Goal: Book appointment/travel/reservation

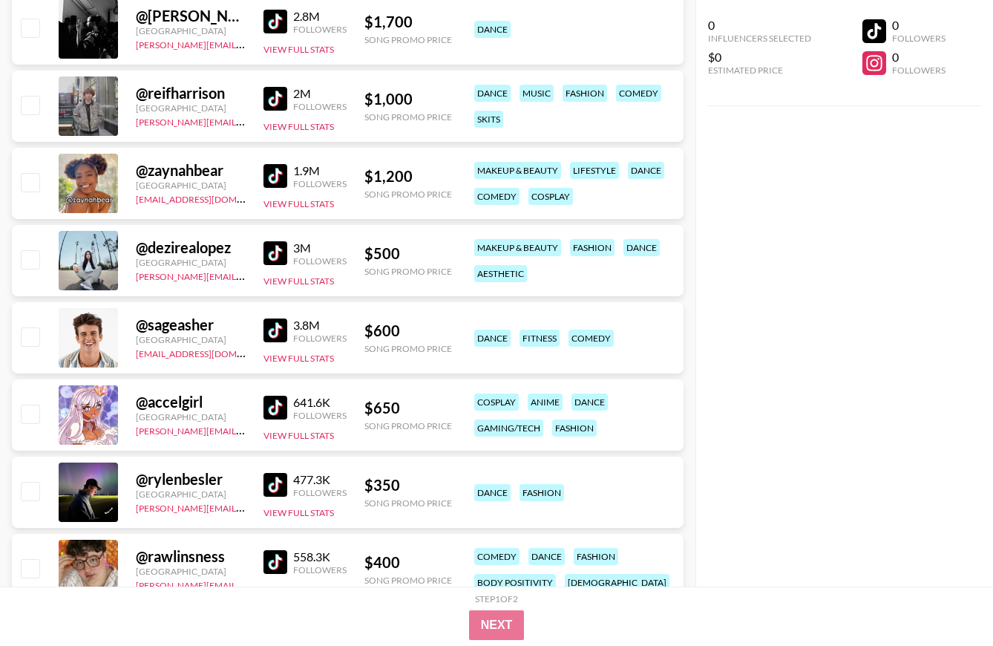
scroll to position [925, 0]
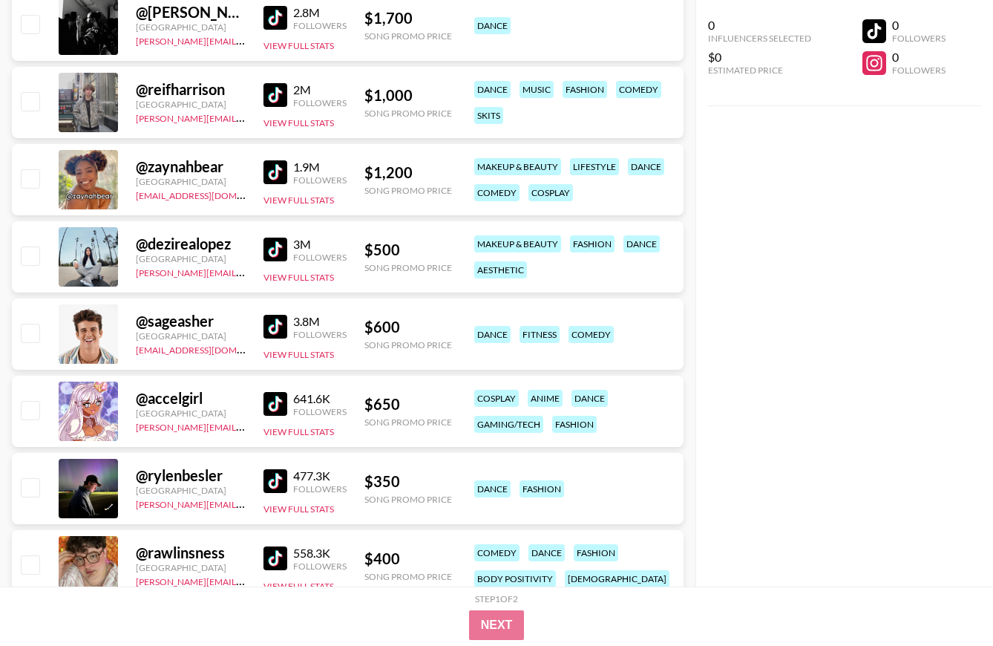
click at [275, 166] on img at bounding box center [275, 172] width 24 height 24
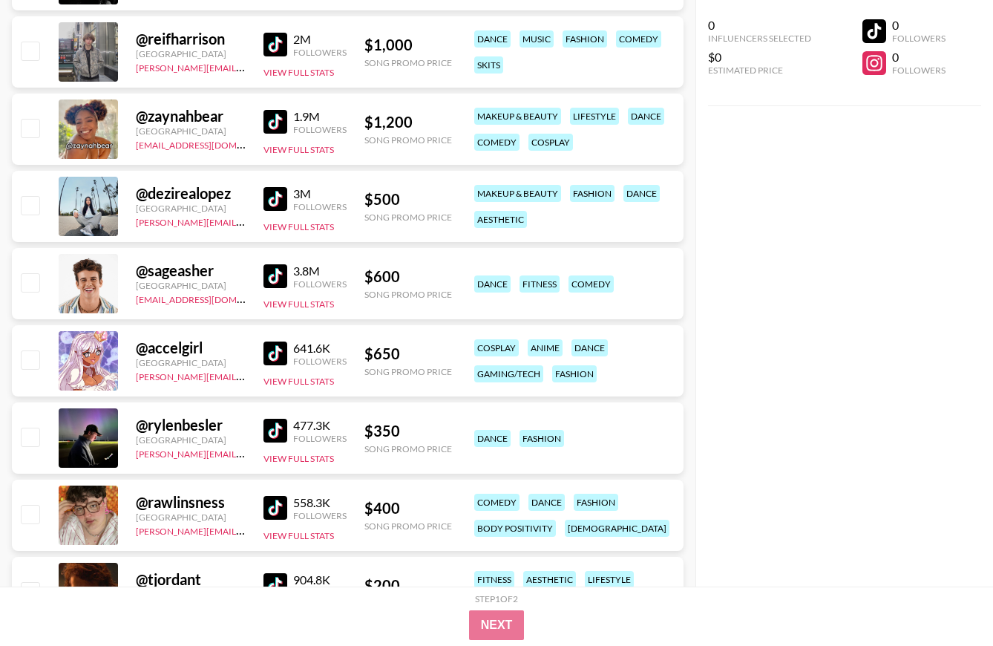
scroll to position [977, 0]
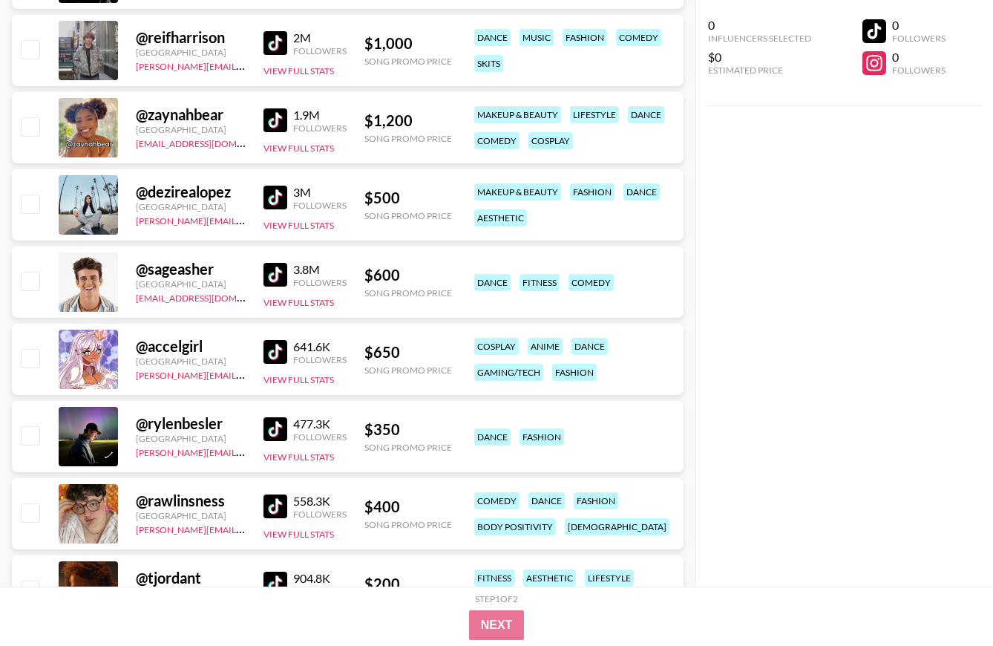
click at [267, 423] on img at bounding box center [275, 429] width 24 height 24
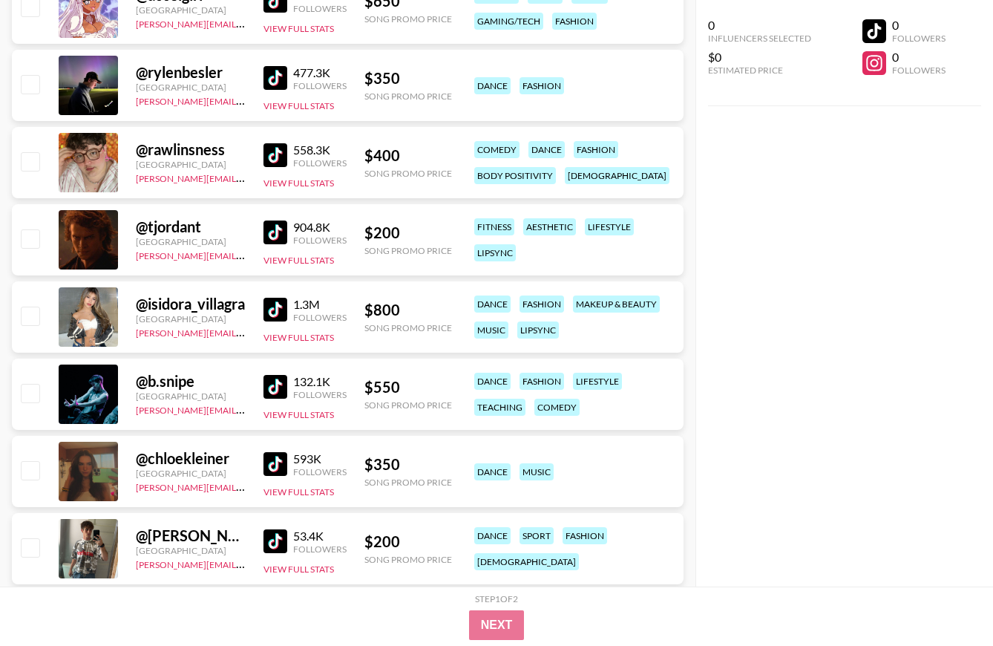
scroll to position [1676, 0]
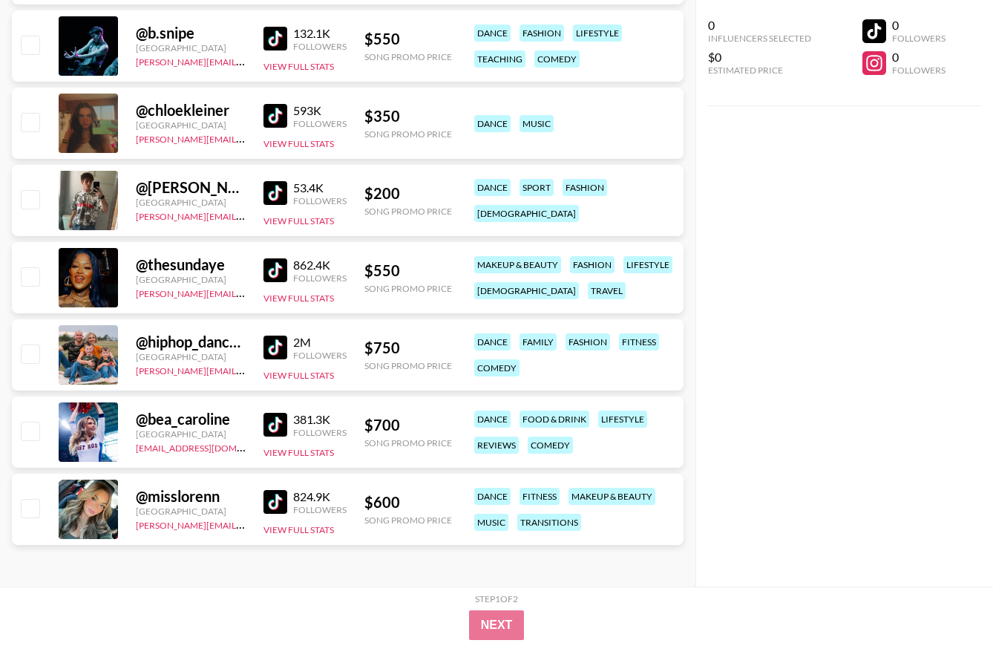
click at [281, 504] on img at bounding box center [275, 502] width 24 height 24
click at [272, 271] on img at bounding box center [275, 270] width 24 height 24
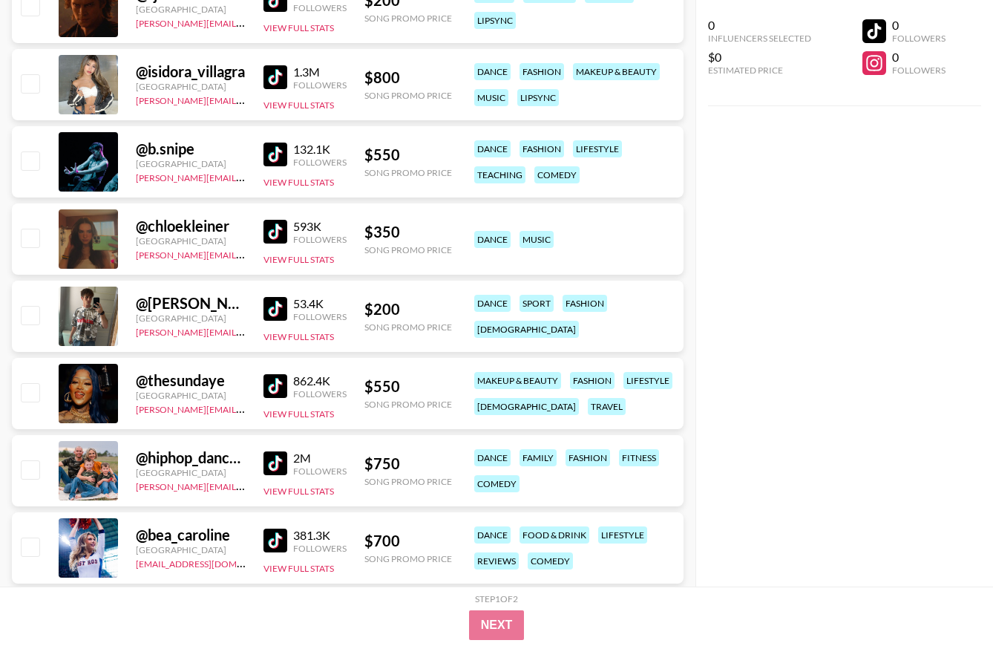
scroll to position [1554, 0]
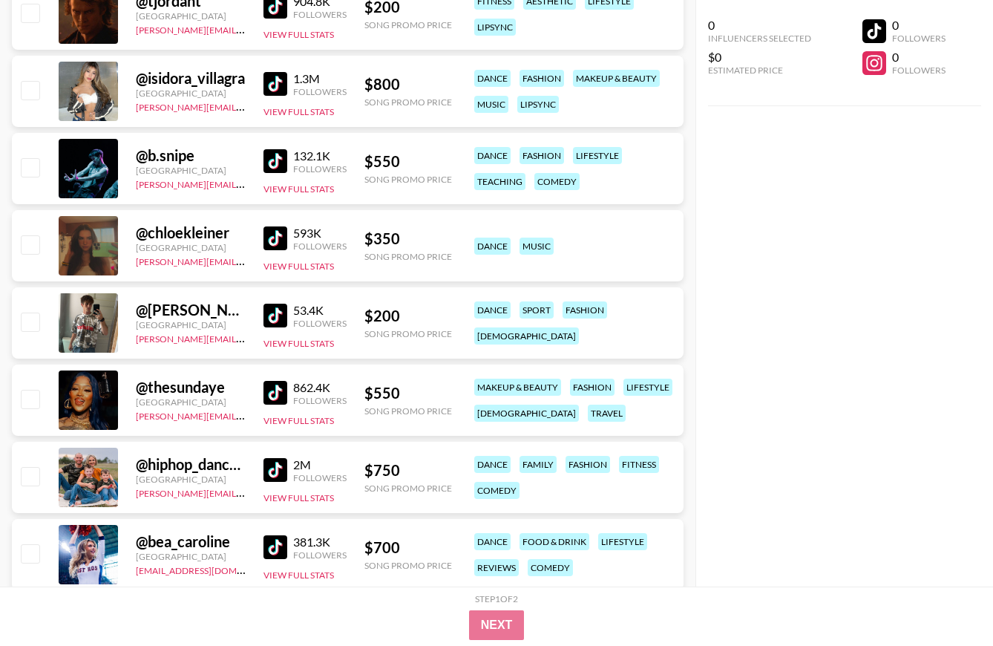
click at [276, 310] on img at bounding box center [275, 316] width 24 height 24
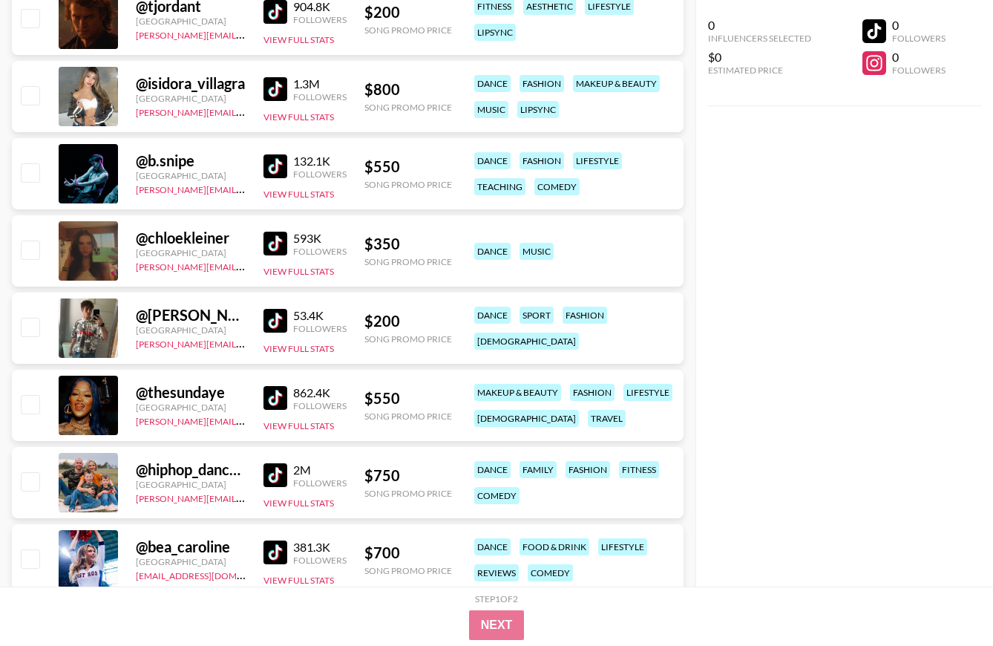
click at [29, 329] on input "checkbox" at bounding box center [30, 327] width 18 height 18
checkbox input "true"
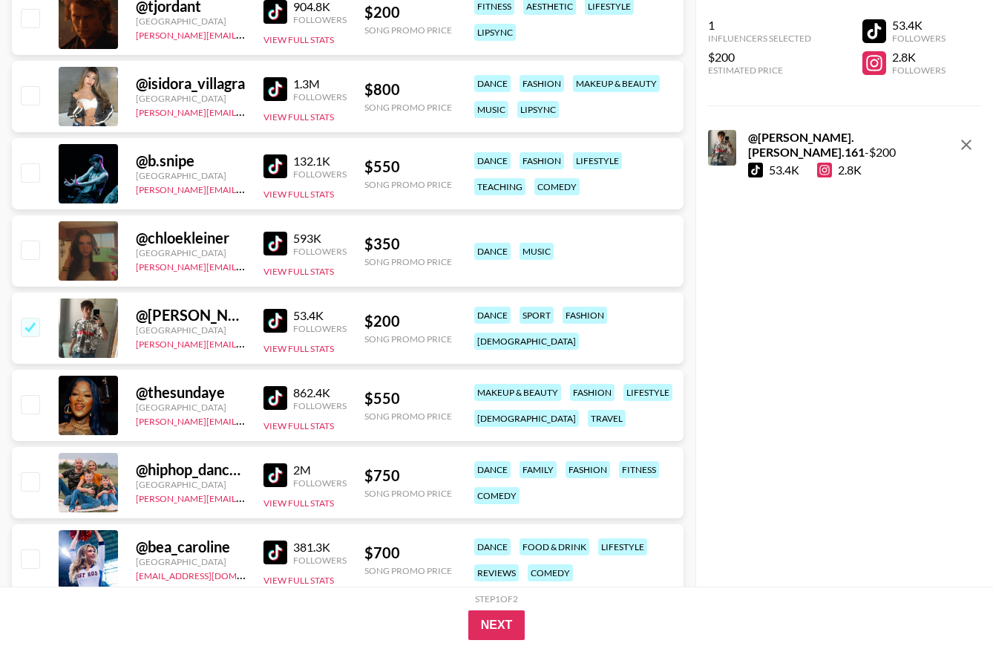
click at [271, 240] on img at bounding box center [275, 244] width 24 height 24
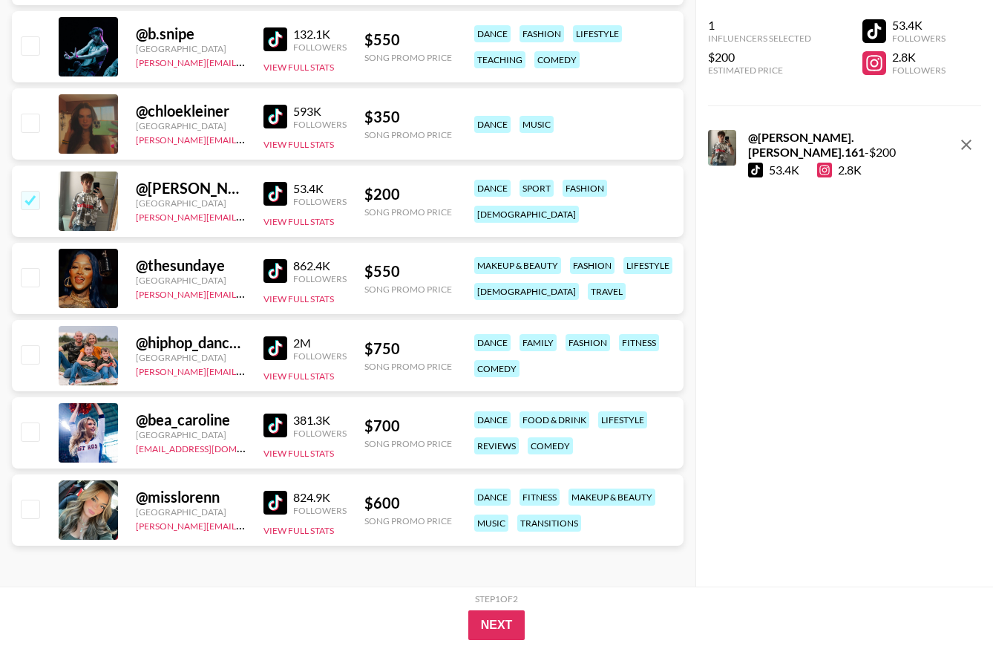
scroll to position [1676, 0]
click at [36, 506] on input "checkbox" at bounding box center [30, 508] width 18 height 18
checkbox input "true"
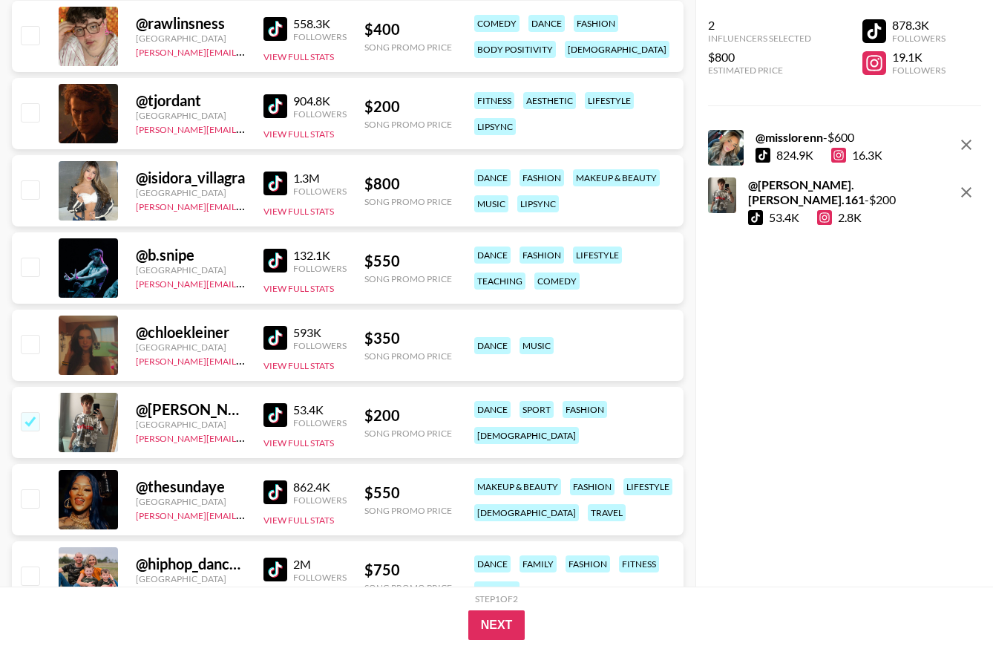
scroll to position [1440, 0]
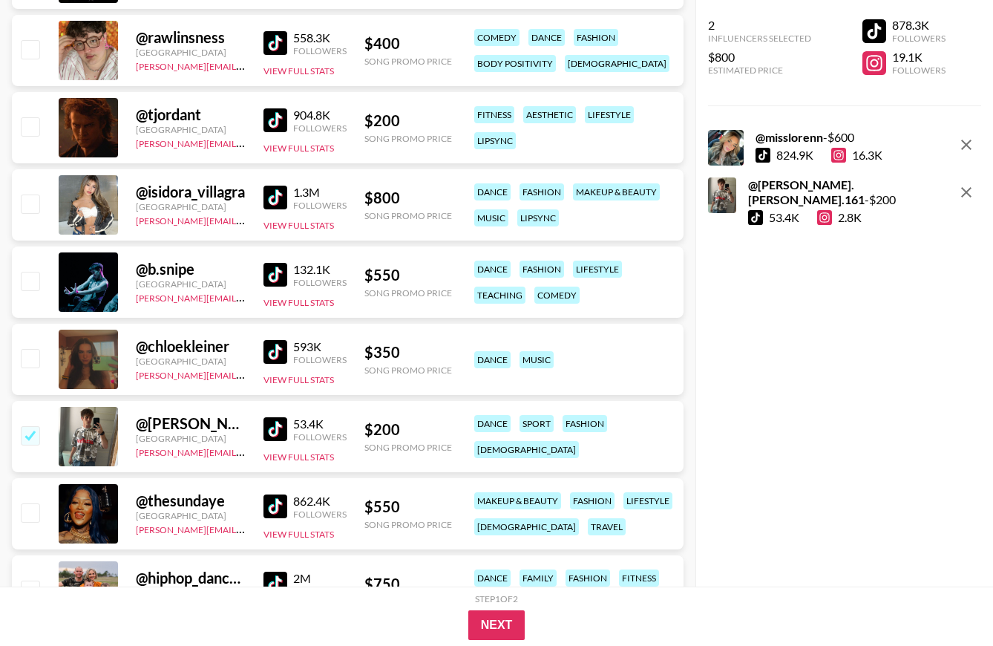
click at [283, 275] on img at bounding box center [275, 275] width 24 height 24
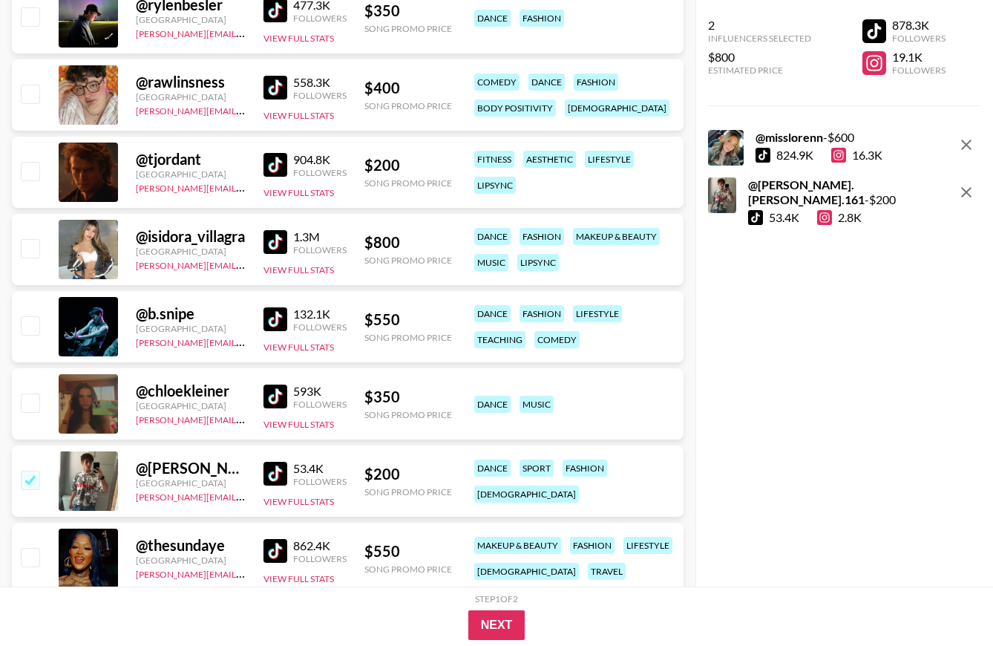
scroll to position [1385, 0]
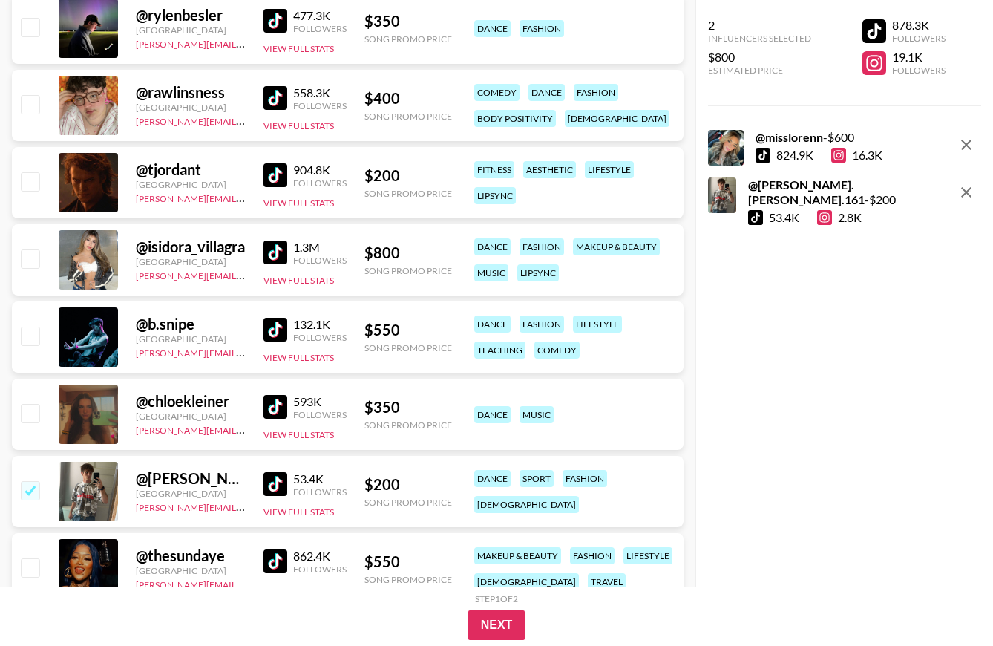
click at [281, 250] on img at bounding box center [275, 252] width 24 height 24
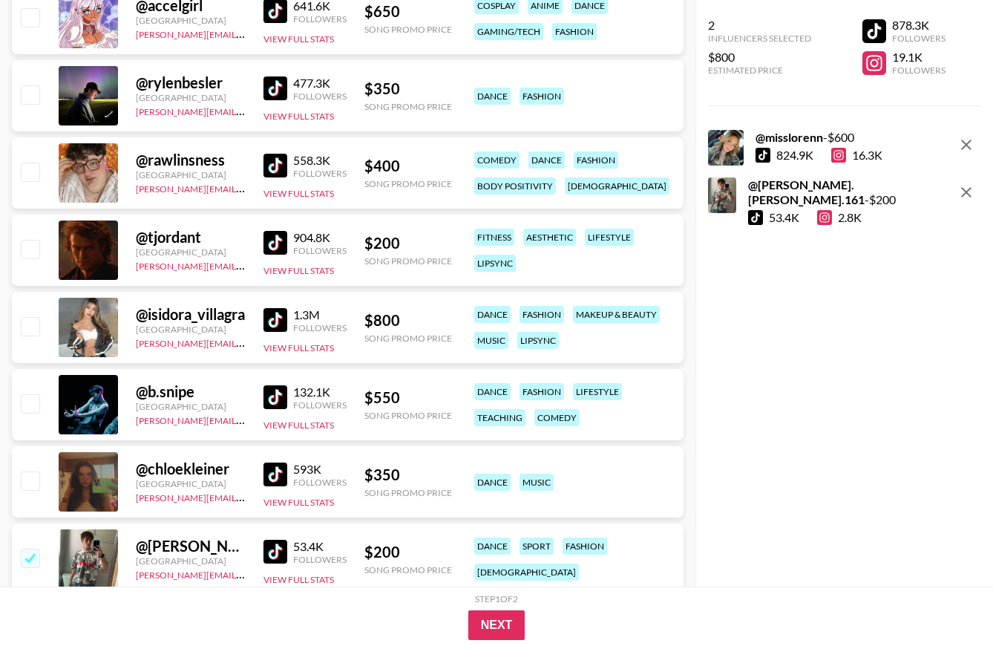
scroll to position [1308, 0]
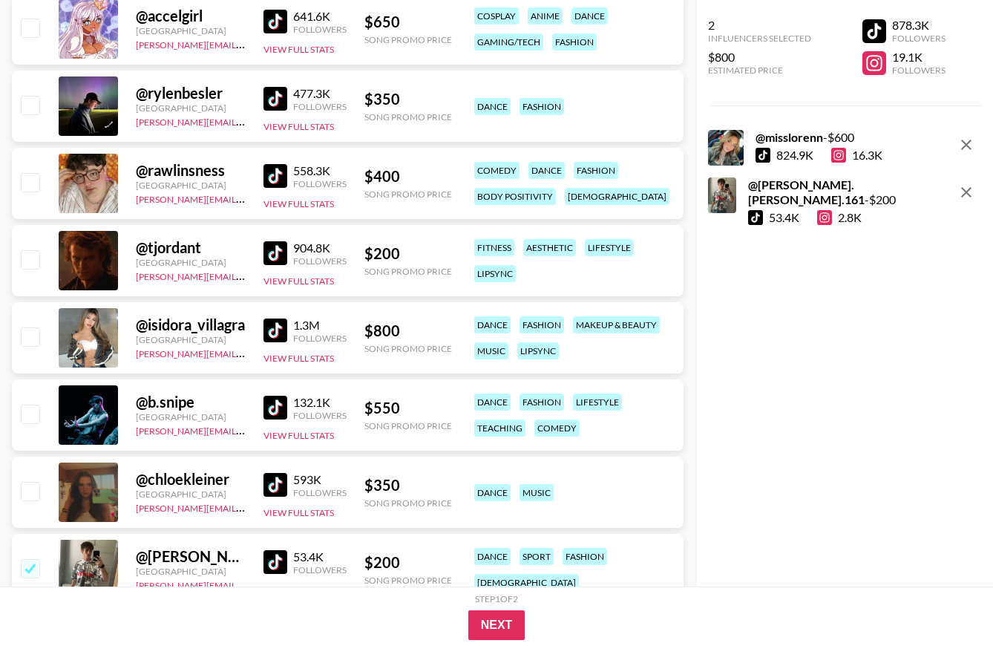
click at [273, 260] on img at bounding box center [275, 253] width 24 height 24
click at [33, 258] on input "checkbox" at bounding box center [30, 259] width 18 height 18
checkbox input "true"
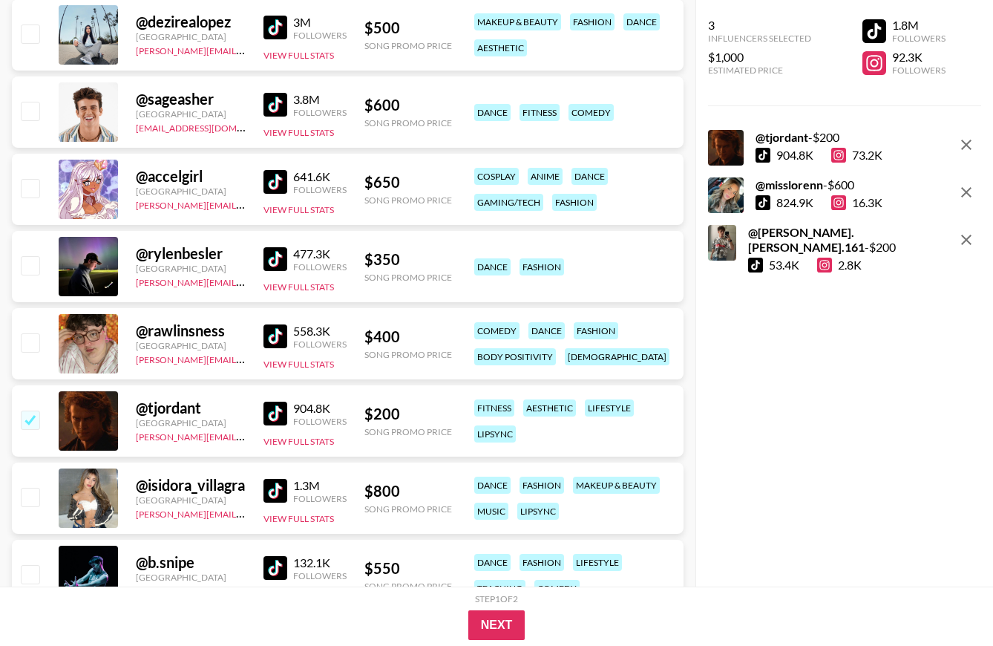
scroll to position [1145, 0]
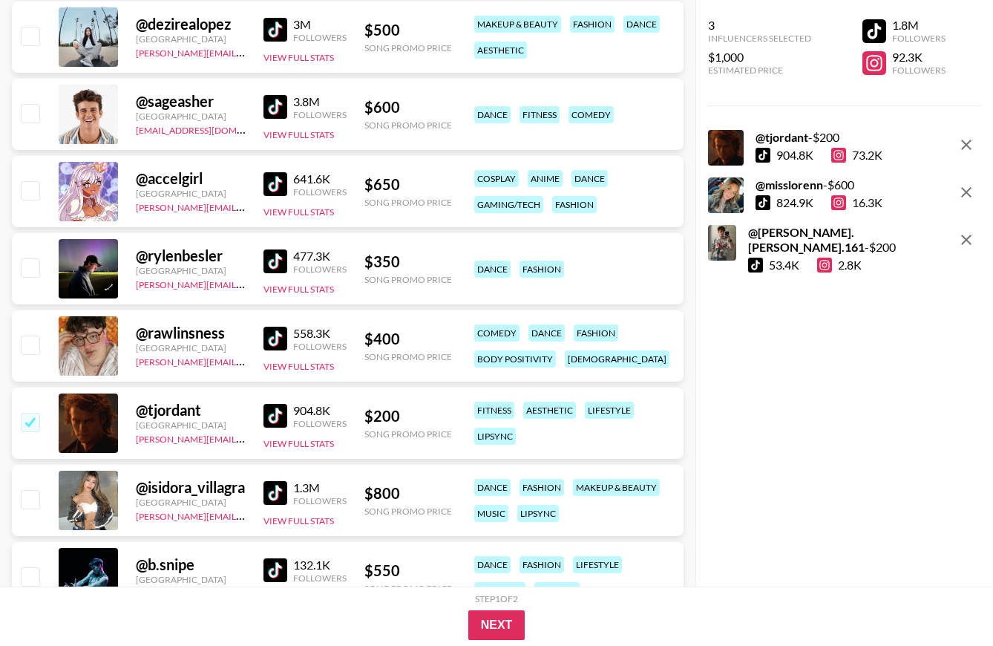
click at [272, 335] on img at bounding box center [275, 339] width 24 height 24
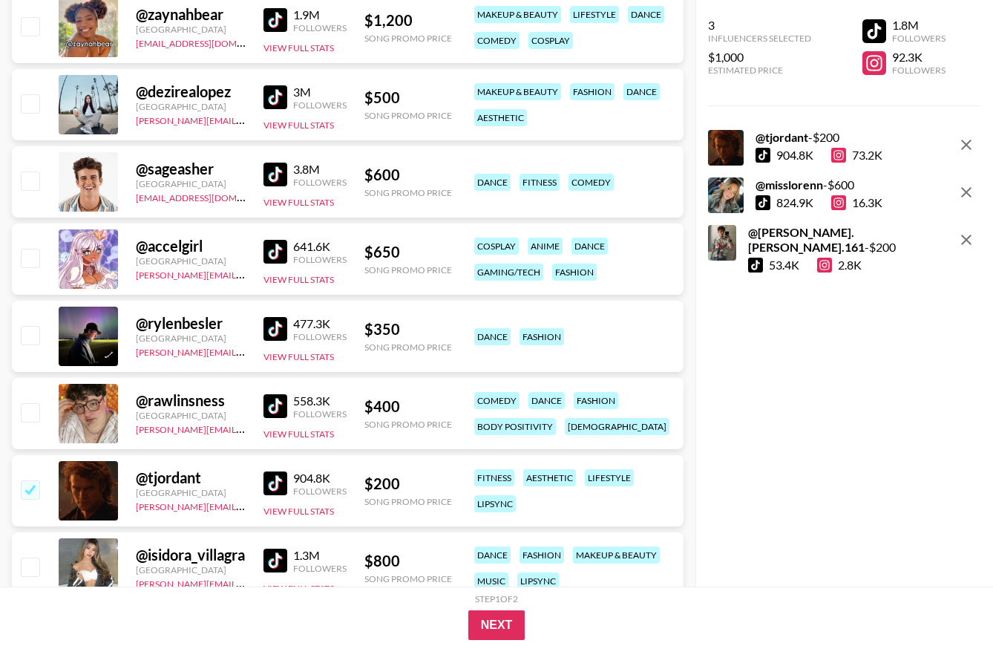
scroll to position [1077, 0]
click at [275, 252] on img at bounding box center [275, 252] width 24 height 24
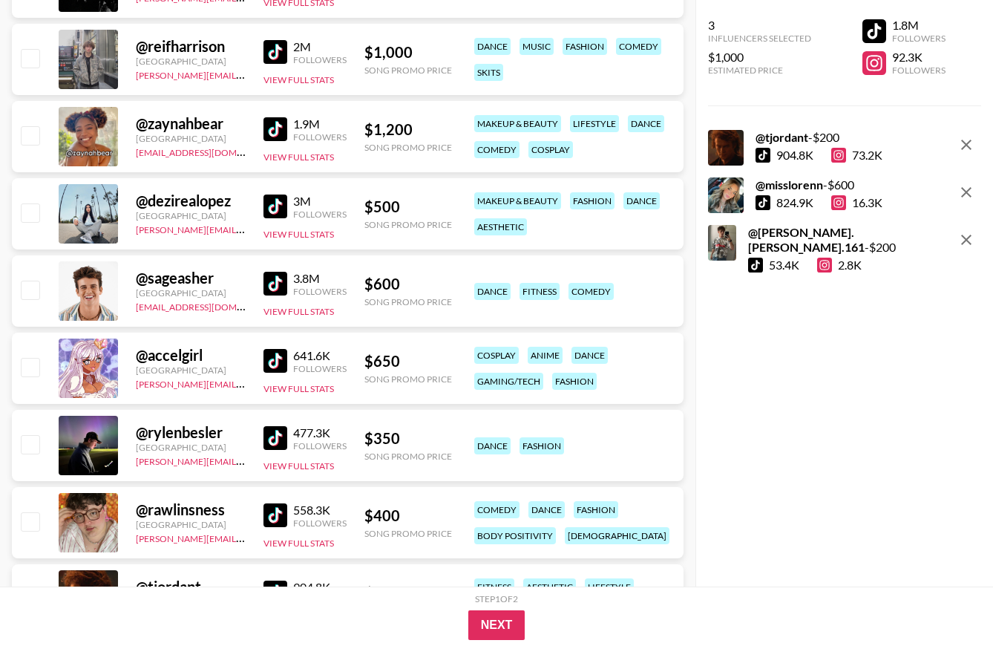
scroll to position [963, 0]
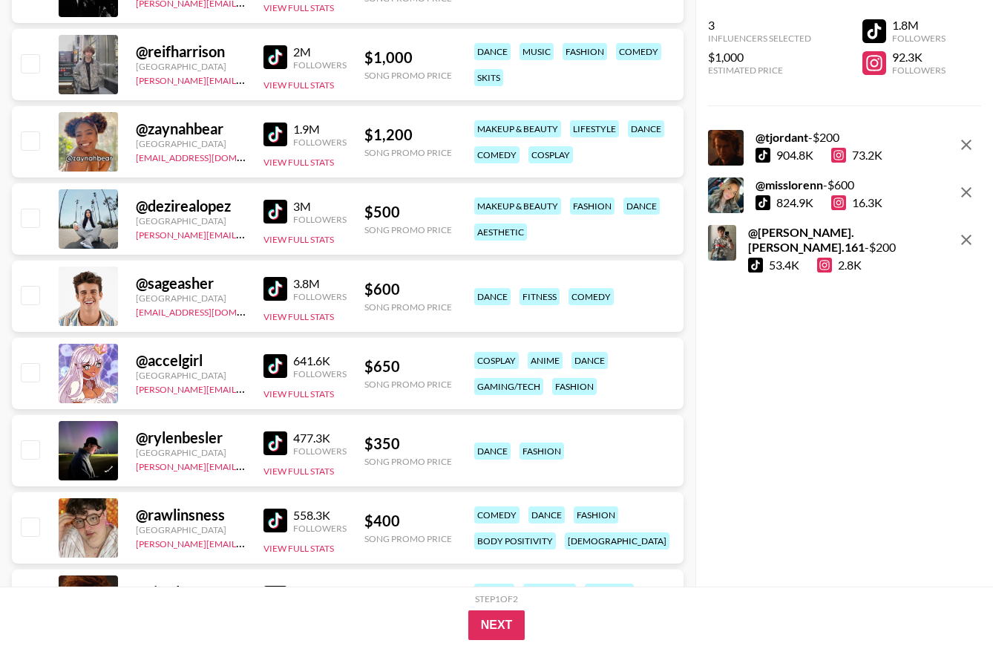
click at [280, 290] on img at bounding box center [275, 289] width 24 height 24
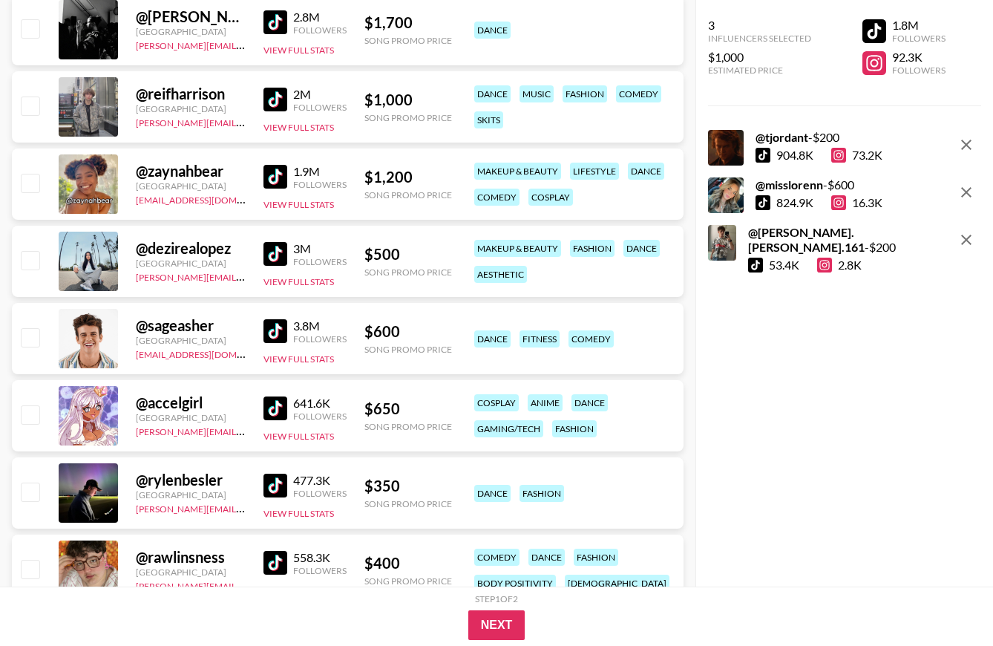
scroll to position [919, 0]
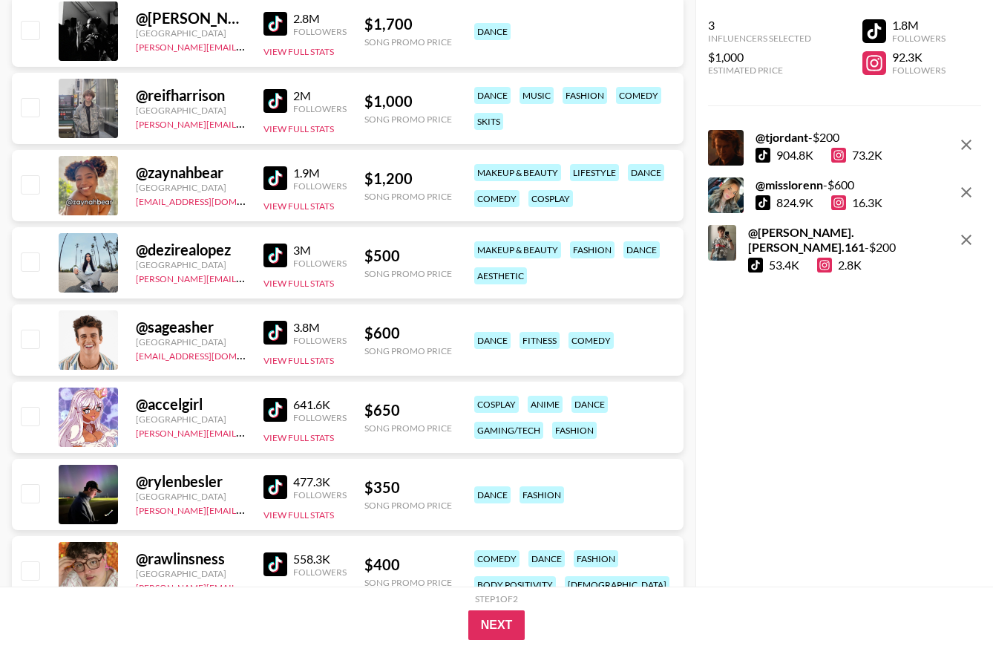
click at [279, 255] on img at bounding box center [275, 255] width 24 height 24
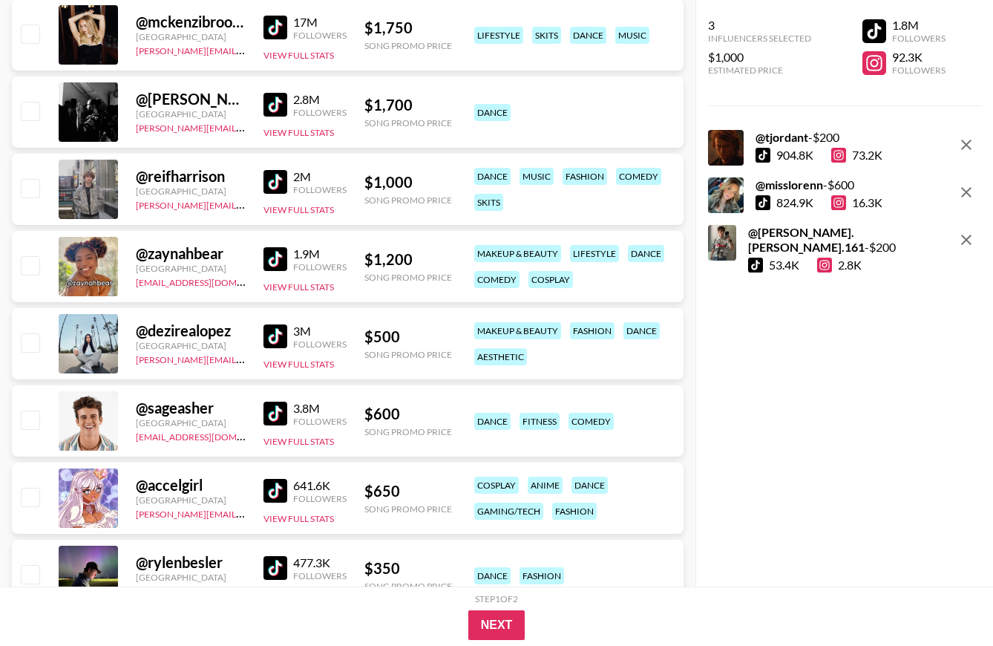
scroll to position [836, 0]
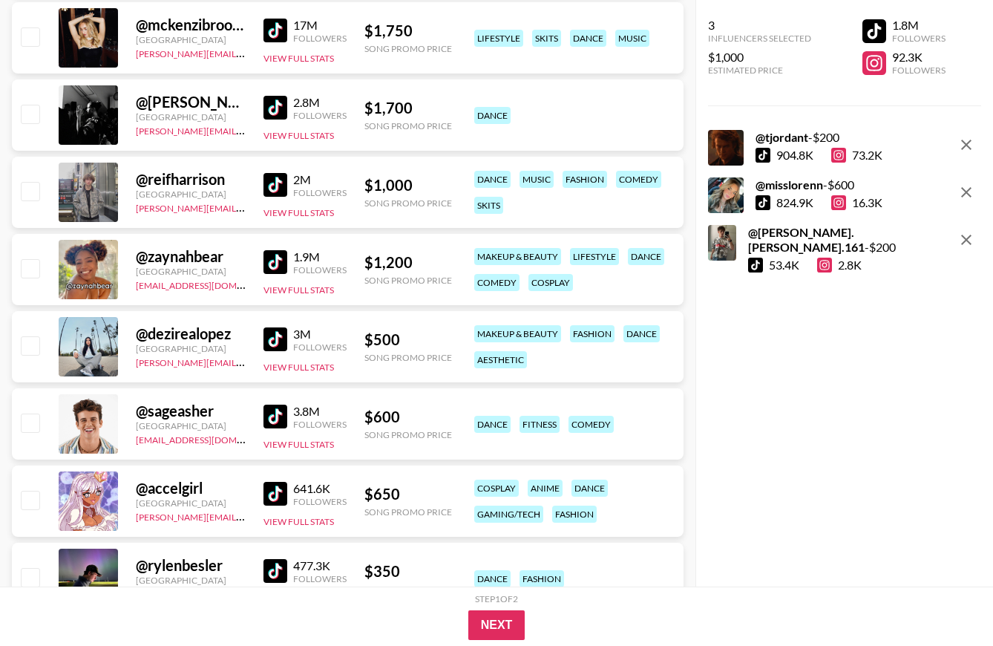
click at [278, 188] on img at bounding box center [275, 185] width 24 height 24
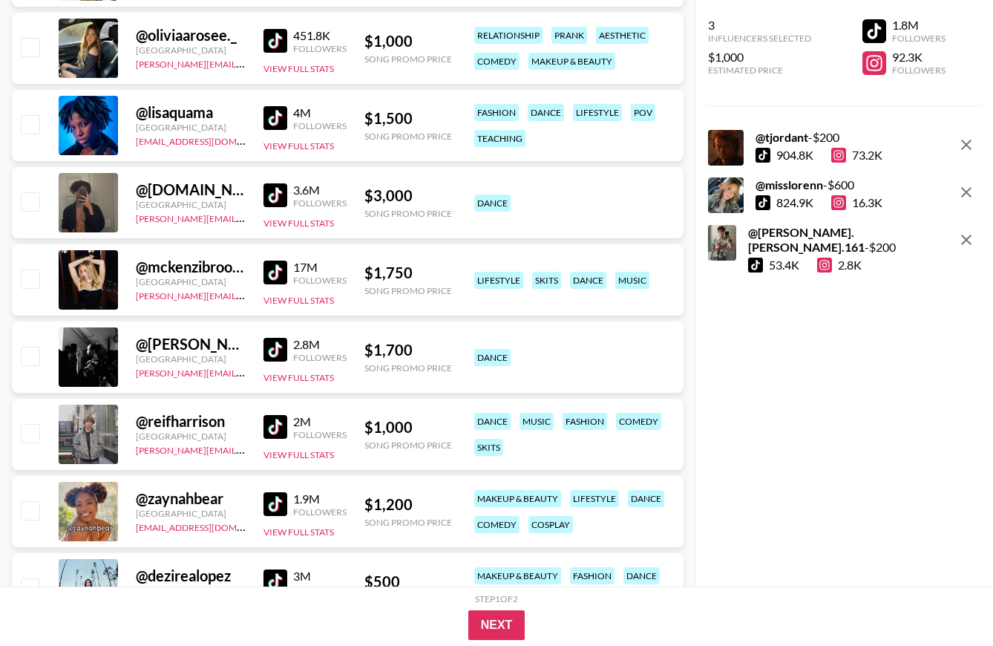
scroll to position [591, 0]
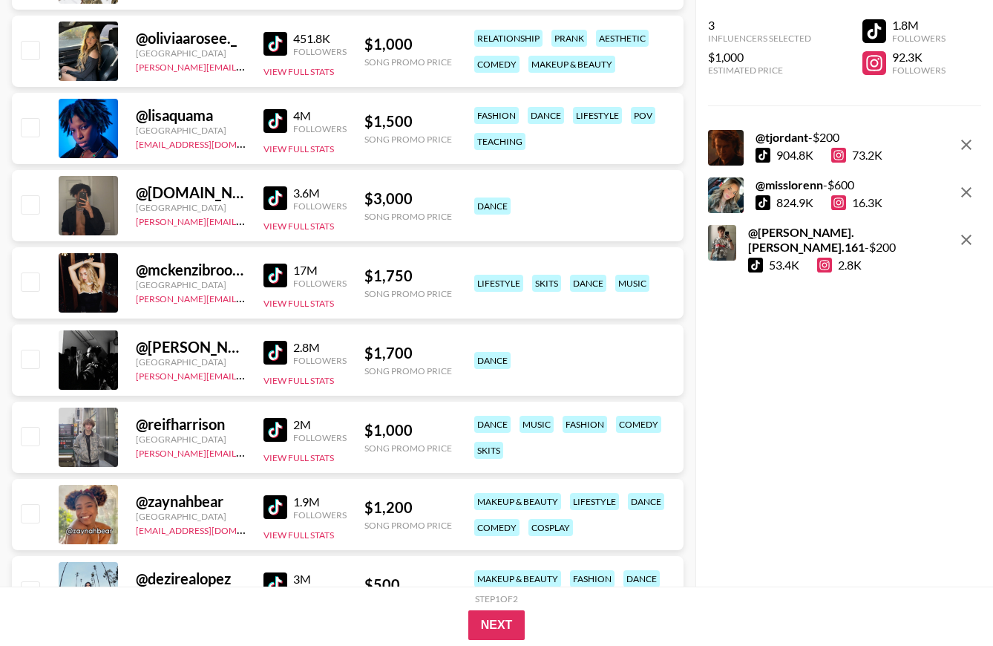
click at [281, 279] on img at bounding box center [275, 275] width 24 height 24
click at [39, 433] on input "checkbox" at bounding box center [30, 436] width 18 height 18
checkbox input "true"
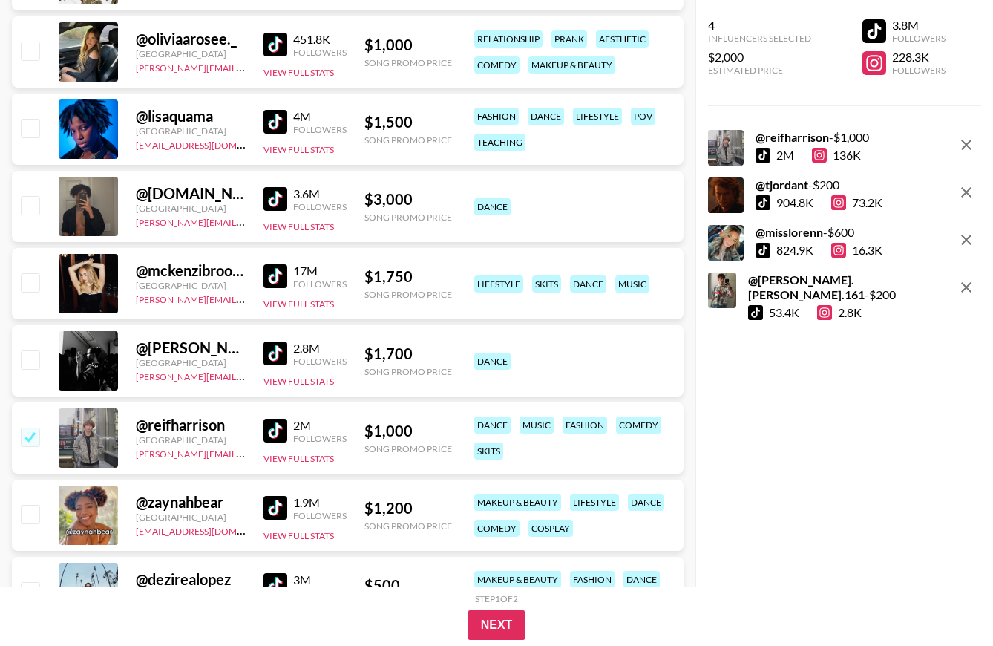
click at [29, 296] on div "@ mckenzibrooke [GEOGRAPHIC_DATA] [PERSON_NAME][EMAIL_ADDRESS][DOMAIN_NAME] 17M…" at bounding box center [348, 283] width 672 height 71
click at [27, 284] on input "checkbox" at bounding box center [30, 283] width 18 height 18
checkbox input "true"
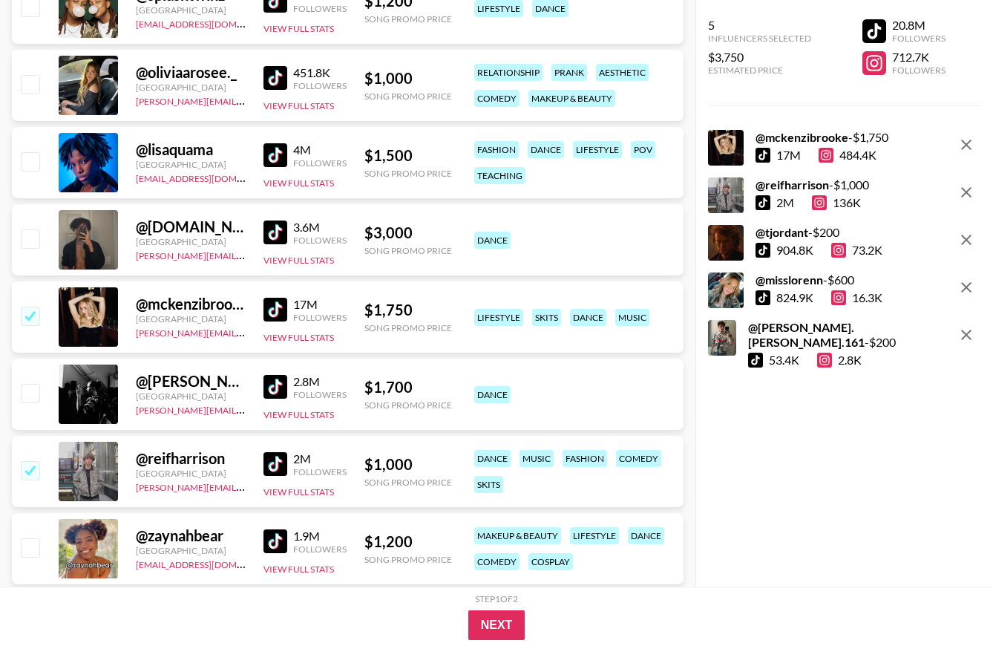
scroll to position [551, 0]
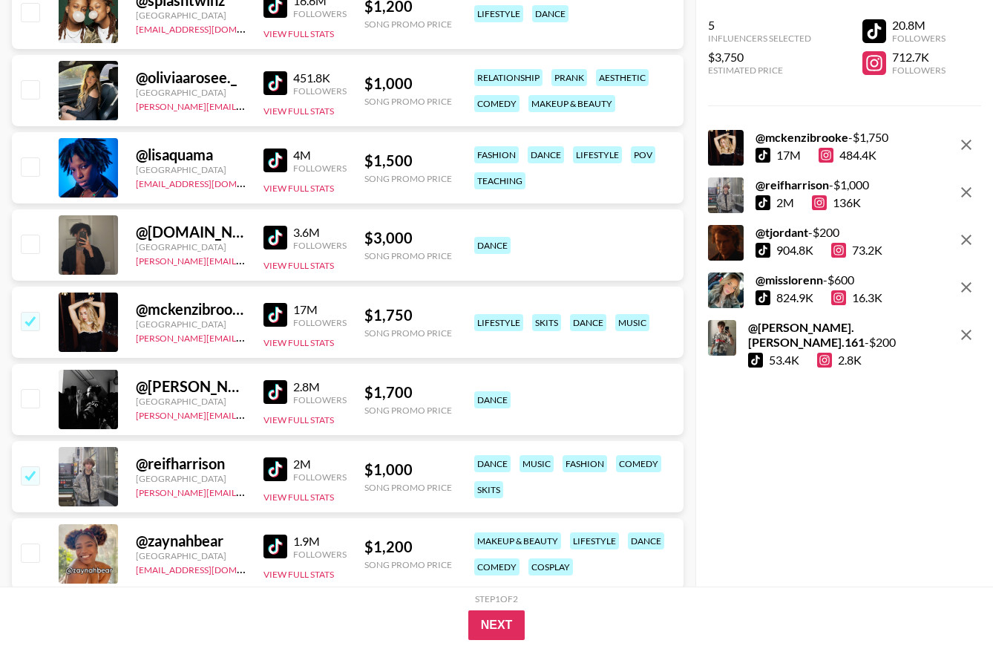
click at [273, 240] on img at bounding box center [275, 238] width 24 height 24
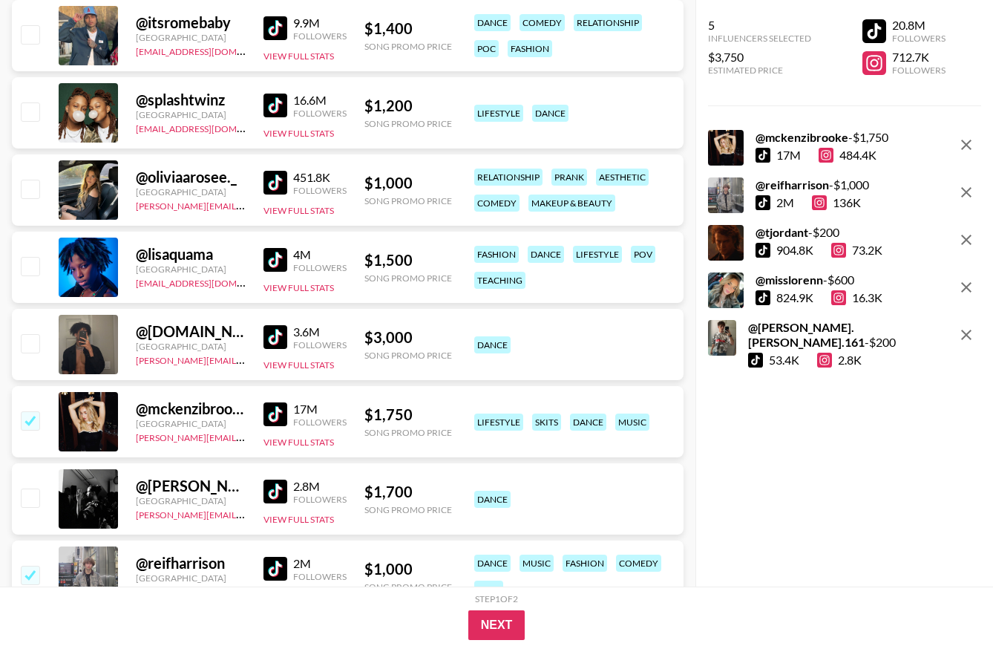
scroll to position [451, 0]
click at [271, 260] on img at bounding box center [275, 261] width 24 height 24
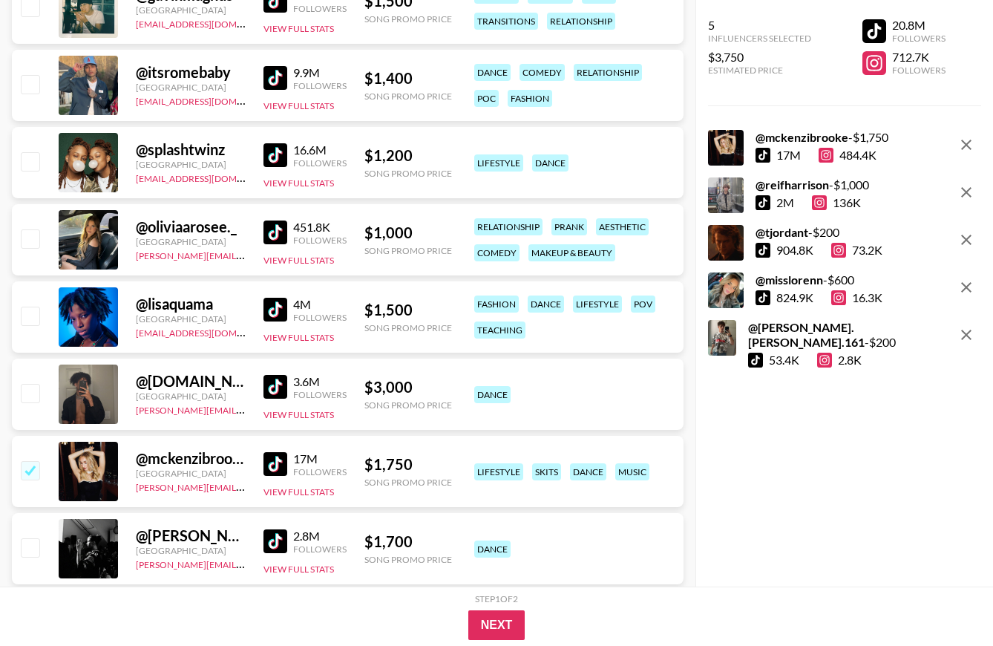
scroll to position [401, 0]
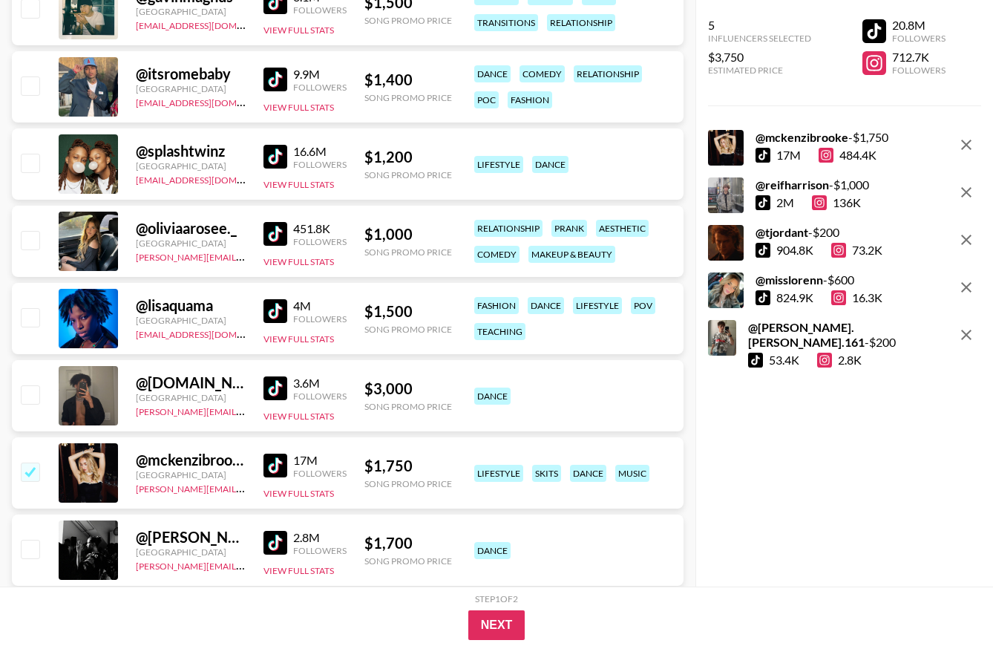
click at [274, 237] on img at bounding box center [275, 234] width 24 height 24
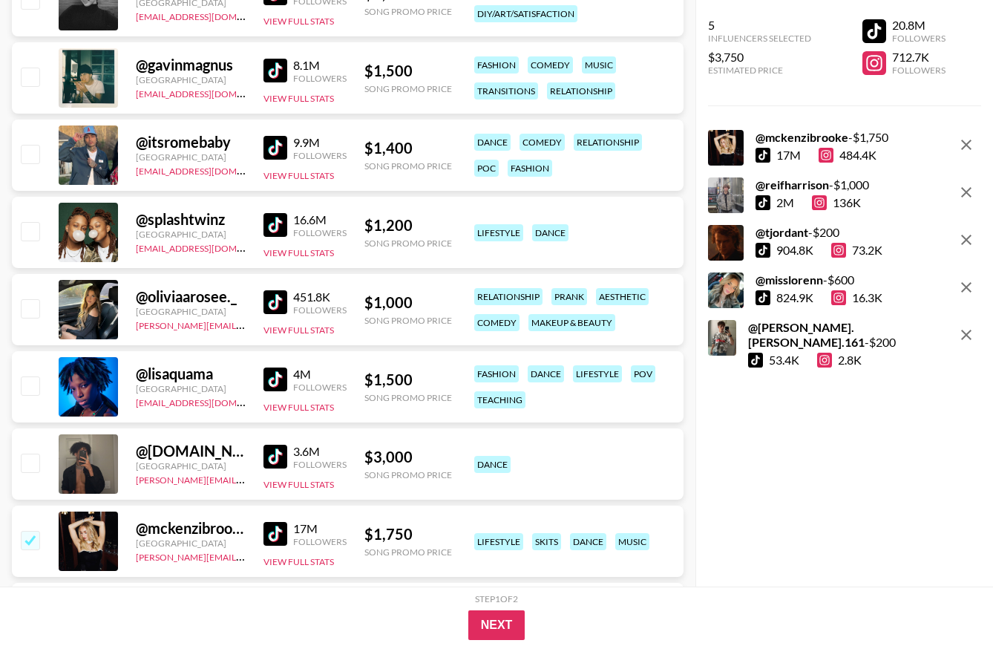
scroll to position [332, 0]
click at [283, 376] on img at bounding box center [275, 380] width 24 height 24
click at [272, 225] on img at bounding box center [275, 226] width 24 height 24
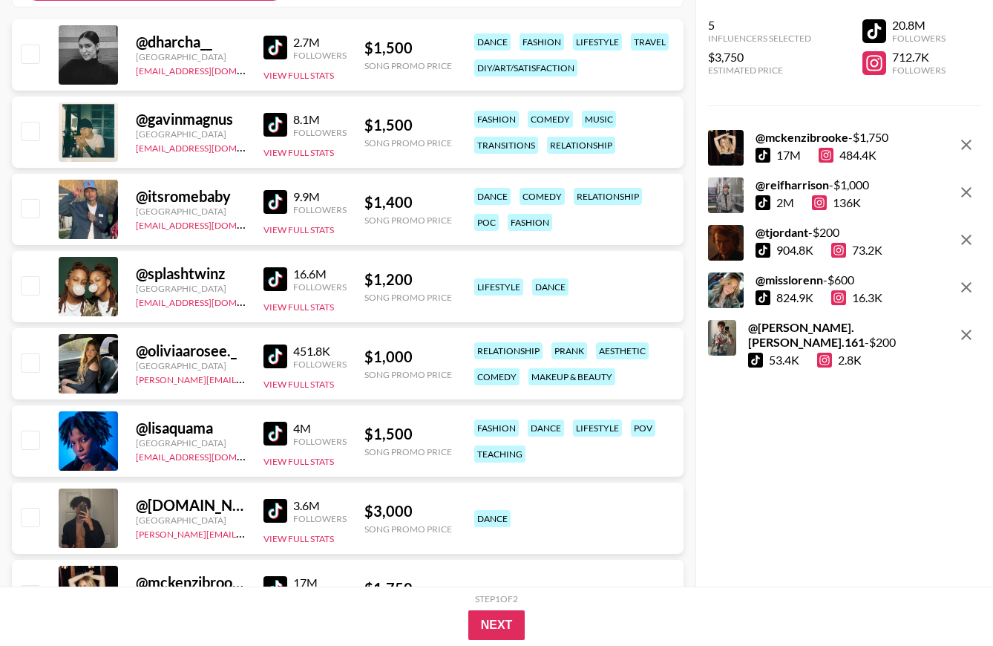
scroll to position [275, 0]
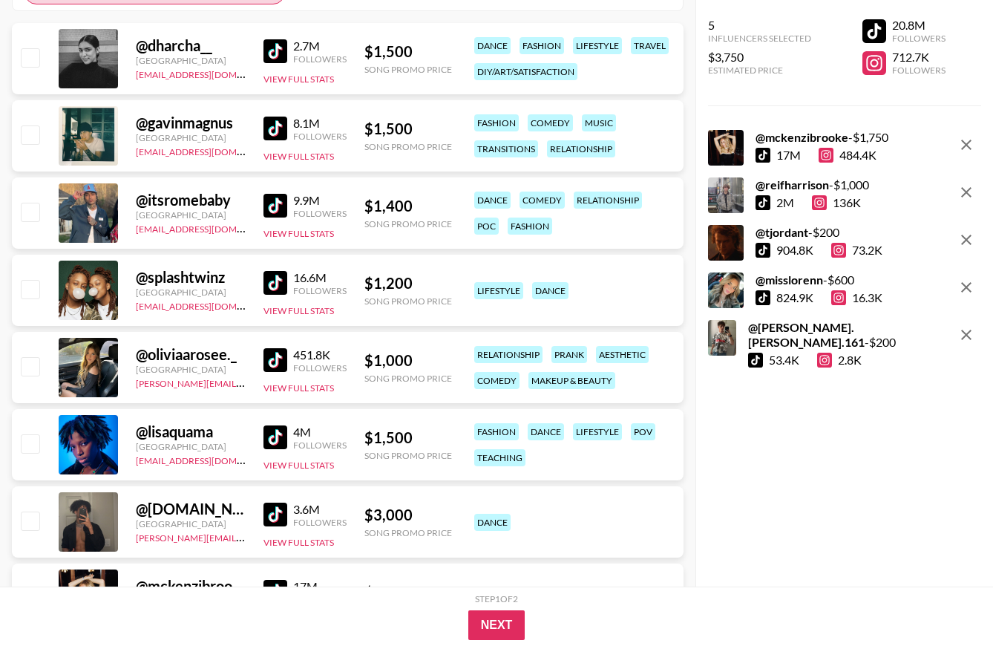
click at [278, 206] on img at bounding box center [275, 206] width 24 height 24
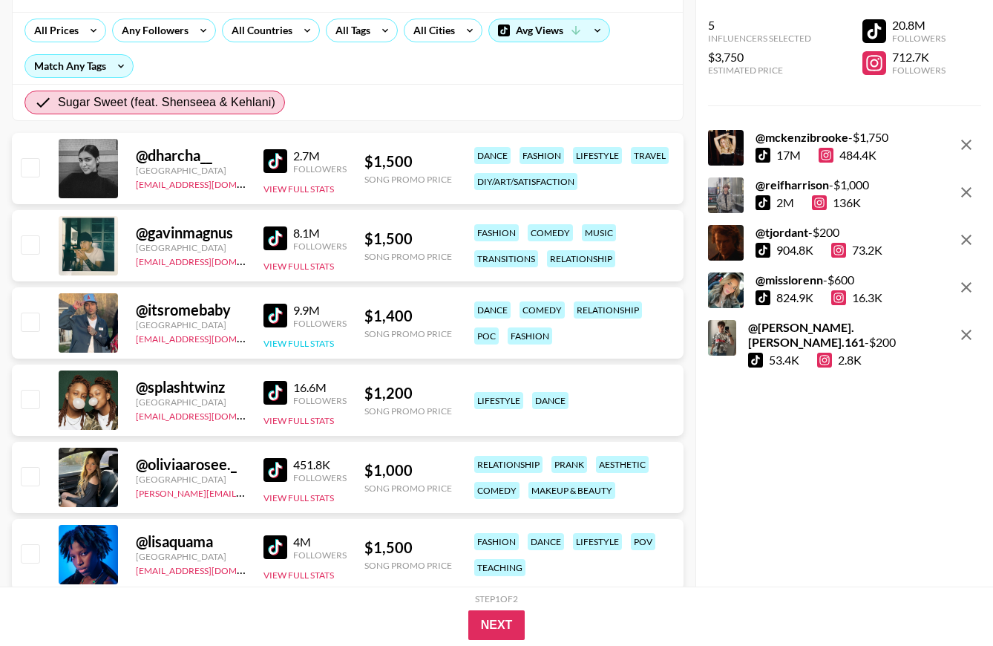
scroll to position [168, 0]
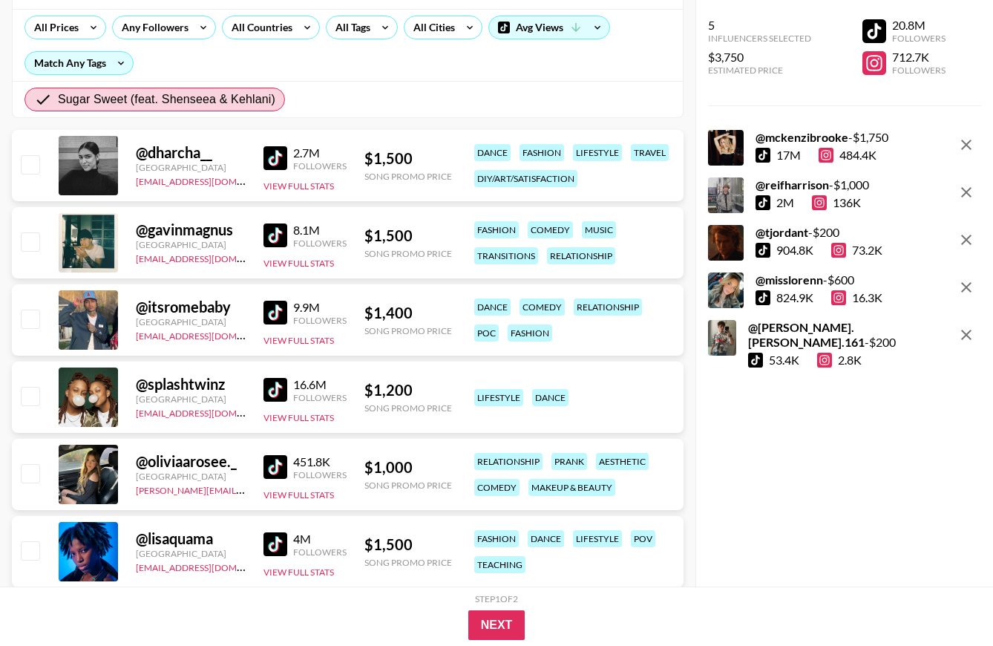
click at [270, 235] on img at bounding box center [275, 235] width 24 height 24
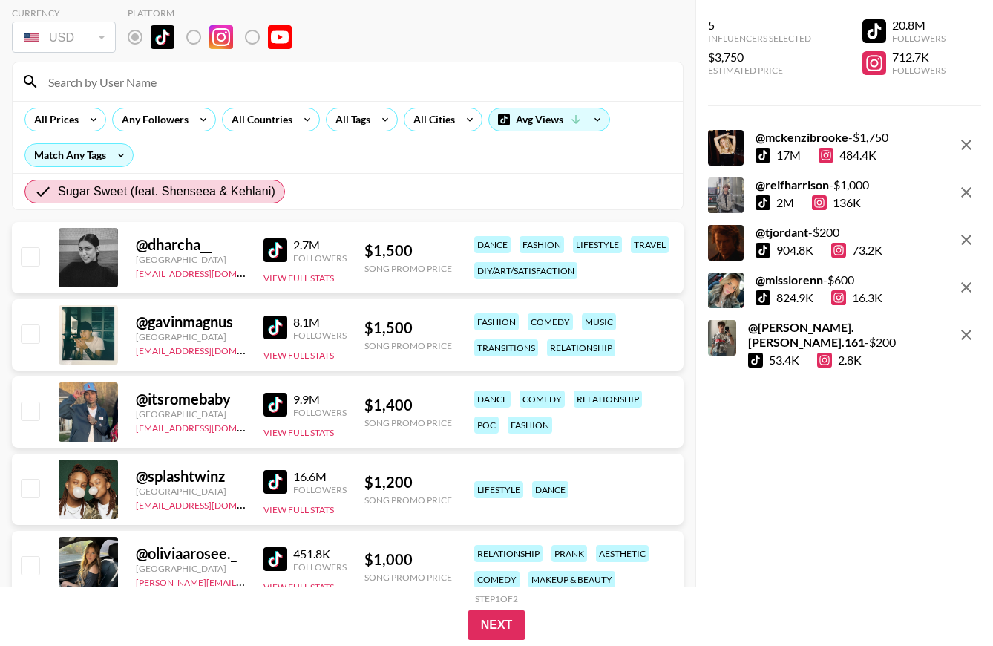
scroll to position [79, 0]
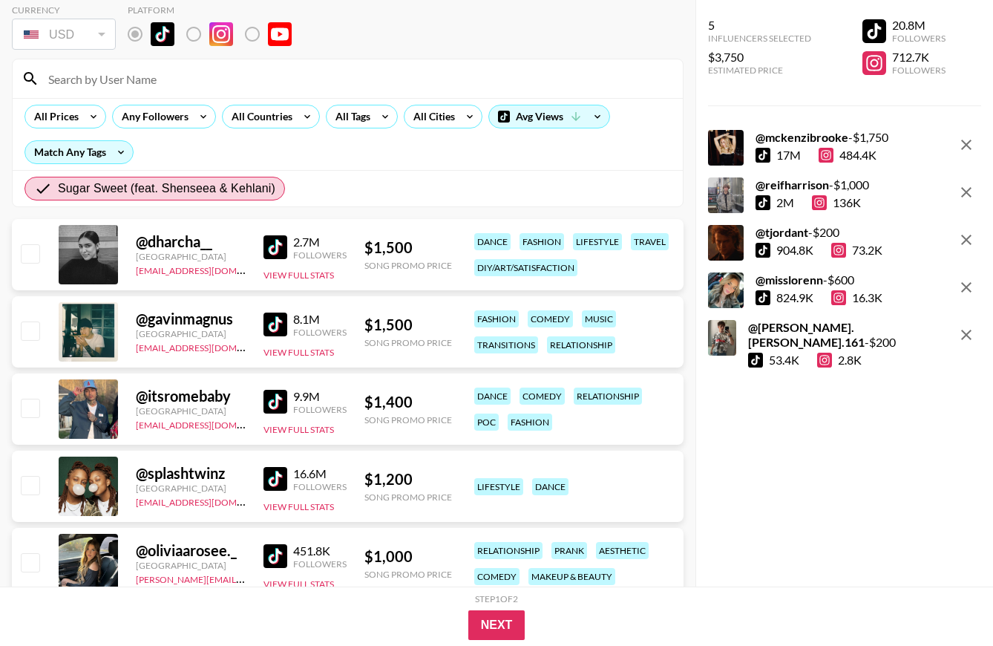
click at [275, 255] on img at bounding box center [275, 247] width 24 height 24
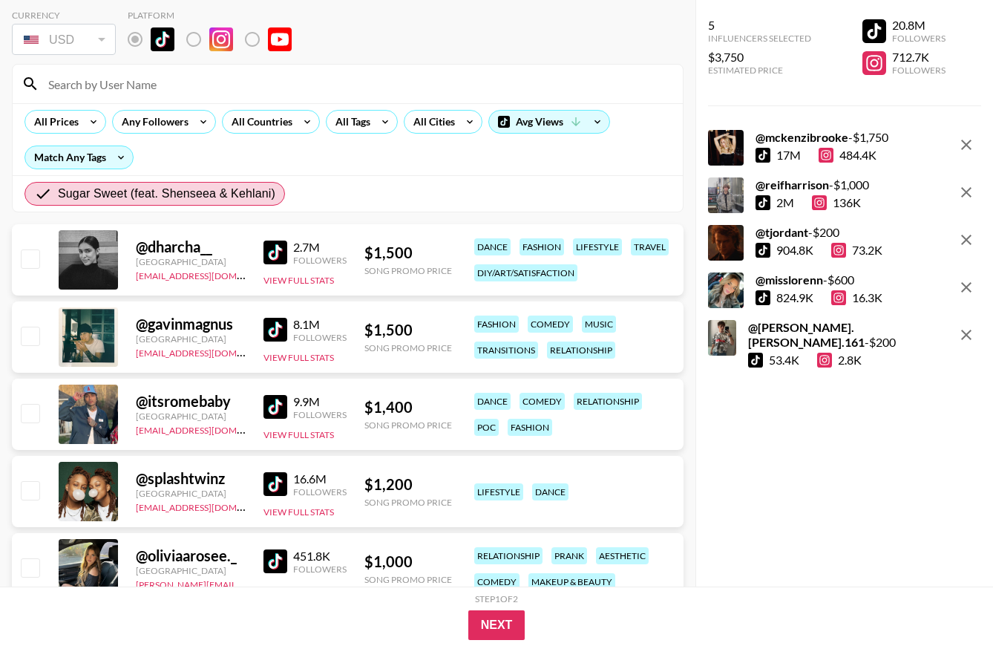
scroll to position [0, 0]
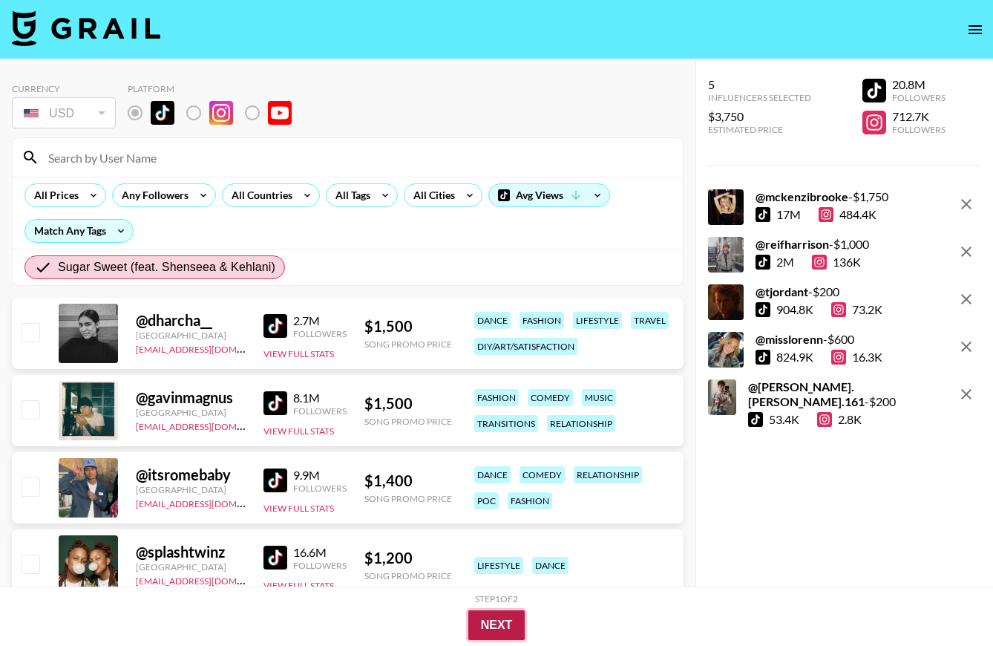
click at [502, 622] on button "Next" at bounding box center [496, 625] width 57 height 30
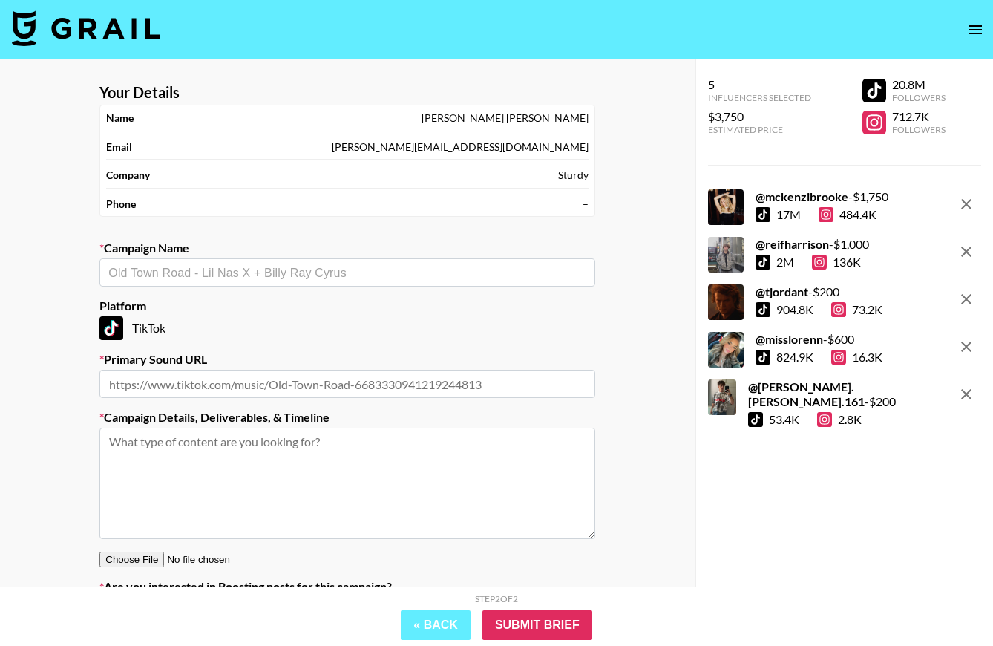
click at [214, 278] on input "text" at bounding box center [347, 272] width 478 height 17
click at [282, 305] on li "Add New Campaign: "[PERSON_NAME] "Sugar Sweet""" at bounding box center [348, 304] width 496 height 24
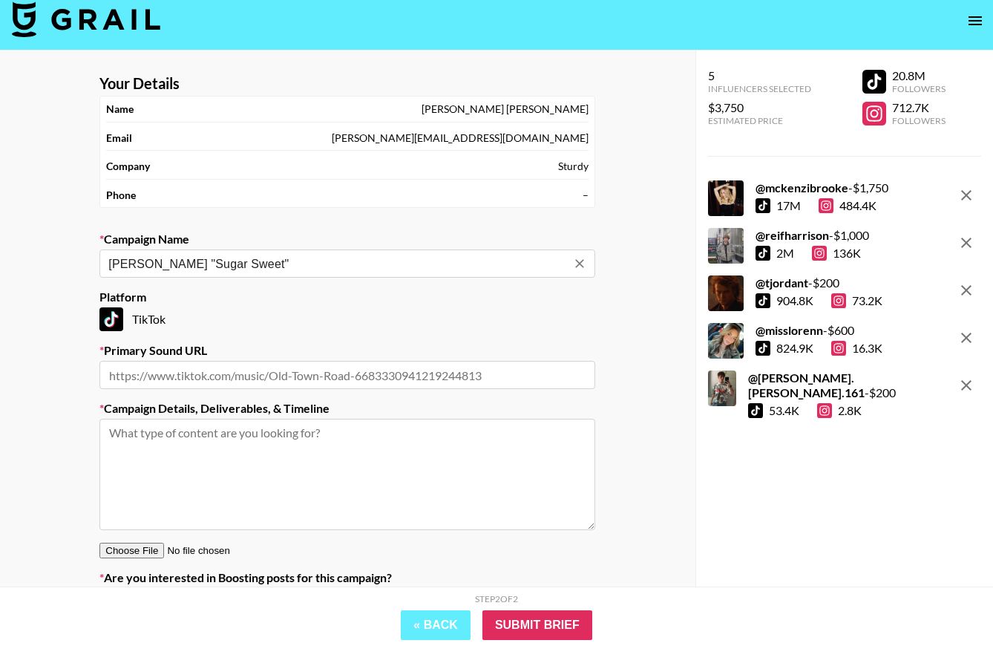
scroll to position [10, 0]
type input "[PERSON_NAME] "Sugar Sweet""
click at [241, 365] on input "text" at bounding box center [347, 374] width 496 height 28
paste input "[URL][DOMAIN_NAME]"
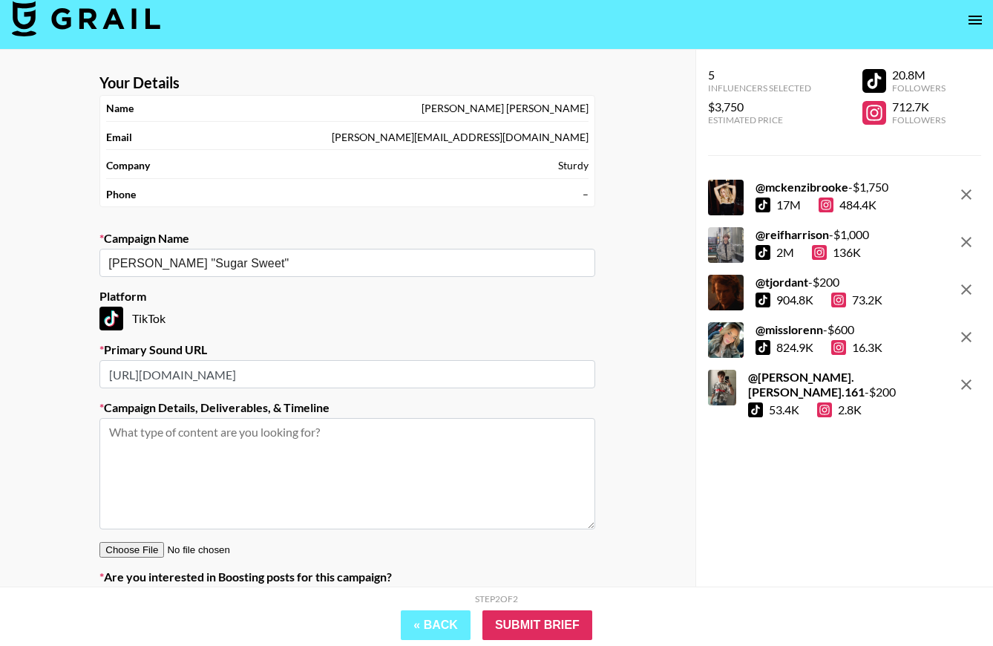
type input "[URL][DOMAIN_NAME]"
click at [263, 447] on textarea at bounding box center [347, 473] width 496 height 111
paste textarea "[URL][DOMAIN_NAME]"
drag, startPoint x: 236, startPoint y: 468, endPoint x: 260, endPoint y: 503, distance: 43.2
click at [236, 468] on textarea "Hey - Looking to get this dance: [URL][DOMAIN_NAME]" at bounding box center [347, 473] width 496 height 111
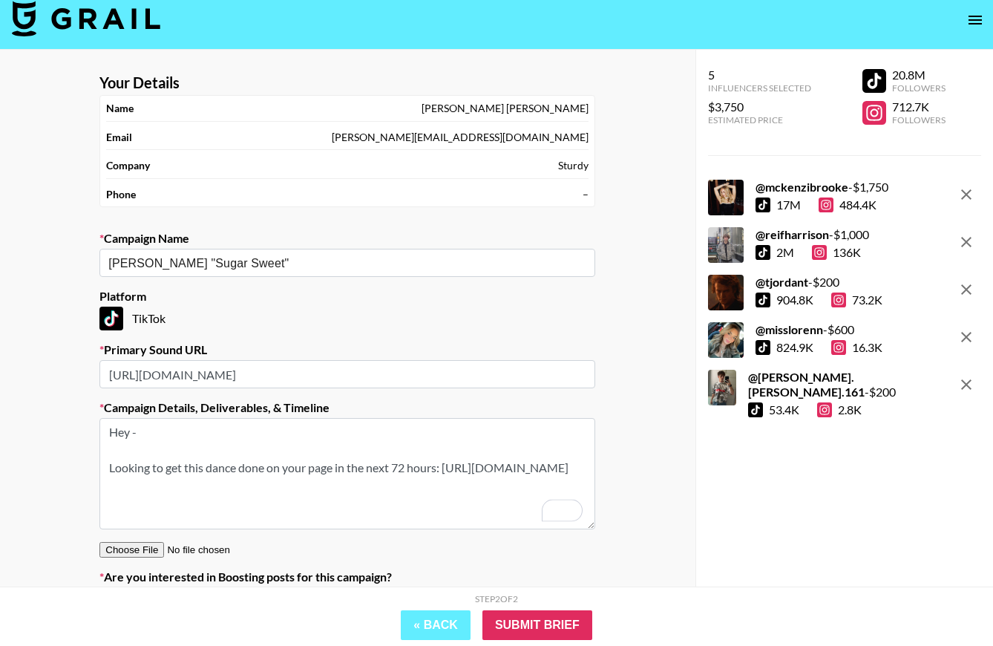
click at [329, 523] on textarea "Hey - Looking to get this dance done on your page in the next 72 hours: [URL][D…" at bounding box center [347, 473] width 496 height 111
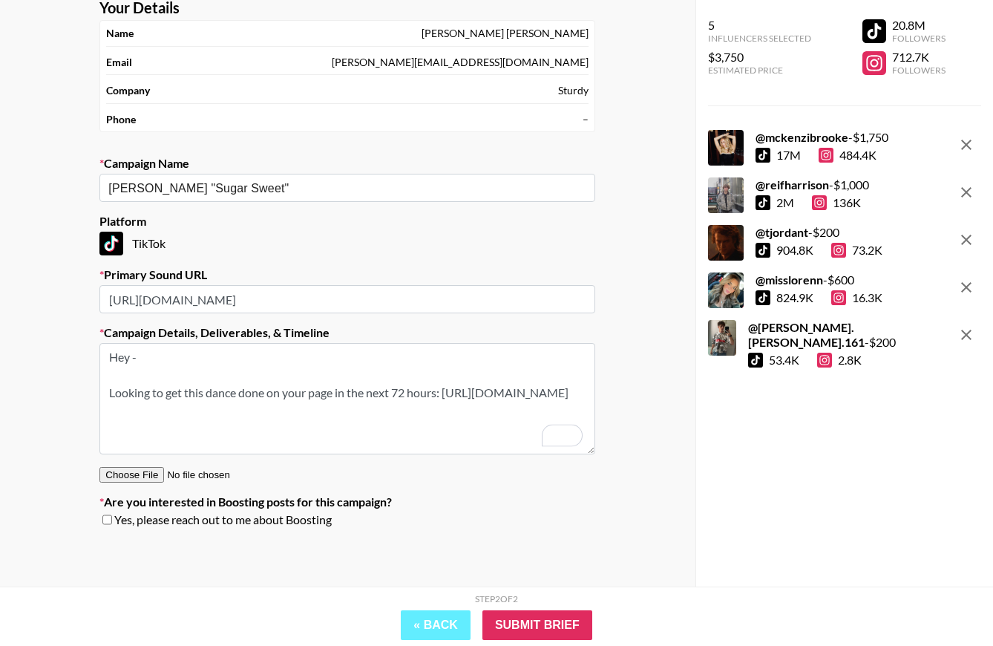
click at [194, 438] on textarea "Hey - Looking to get this dance done on your page in the next 72 hours: [URL][D…" at bounding box center [347, 398] width 496 height 111
click at [150, 445] on textarea "Hey - Looking to get this dance done on your page in the next 72 hours: [URL][D…" at bounding box center [347, 398] width 496 height 111
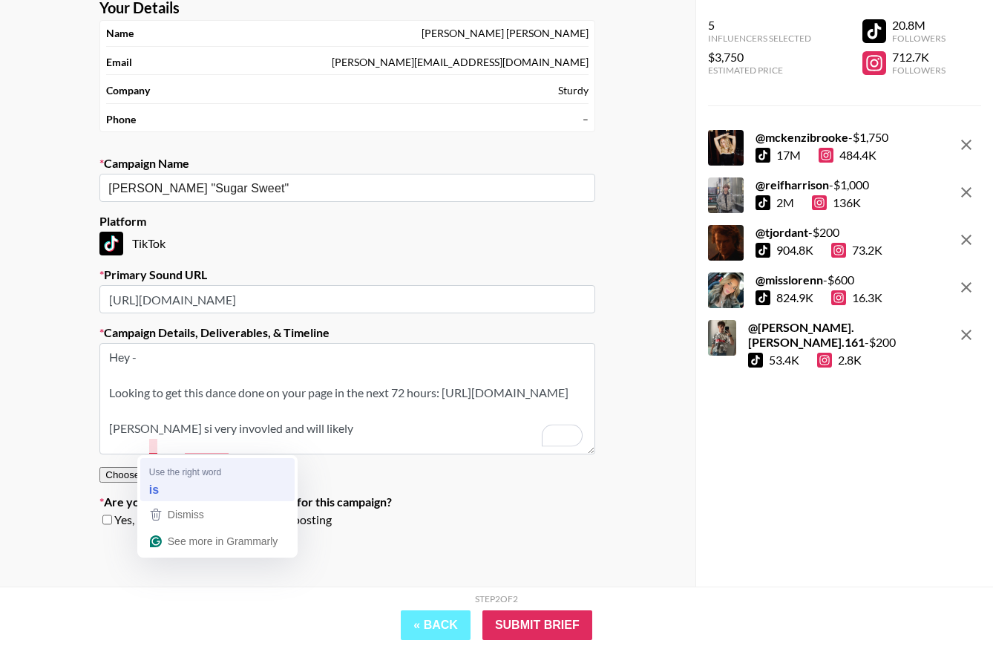
drag, startPoint x: 150, startPoint y: 445, endPoint x: 246, endPoint y: 462, distance: 97.8
click at [150, 445] on textarea "Hey - Looking to get this dance done on your page in the next 72 hours: [URL][D…" at bounding box center [347, 398] width 496 height 111
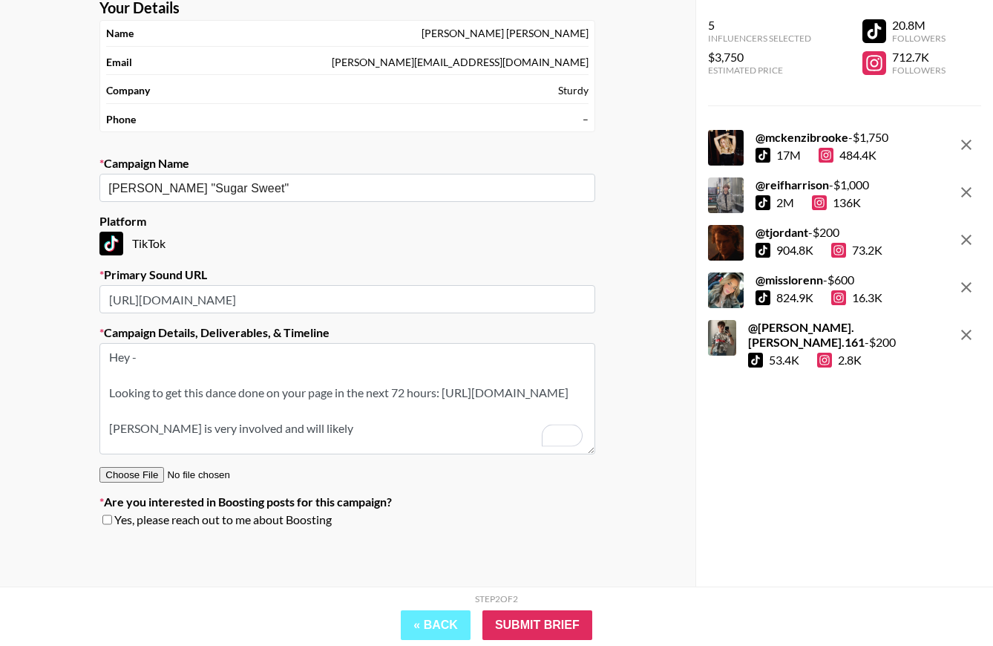
click at [322, 448] on textarea "Hey - Looking to get this dance done on your page in the next 72 hours: [URL][D…" at bounding box center [347, 398] width 496 height 111
type textarea "Hey - Looking to get this dance done on your page in the next 72 hours: [URL][D…"
click at [108, 524] on input "checkbox" at bounding box center [107, 519] width 10 height 10
checkbox input "true"
click at [543, 619] on input "Submit Brief" at bounding box center [537, 625] width 110 height 30
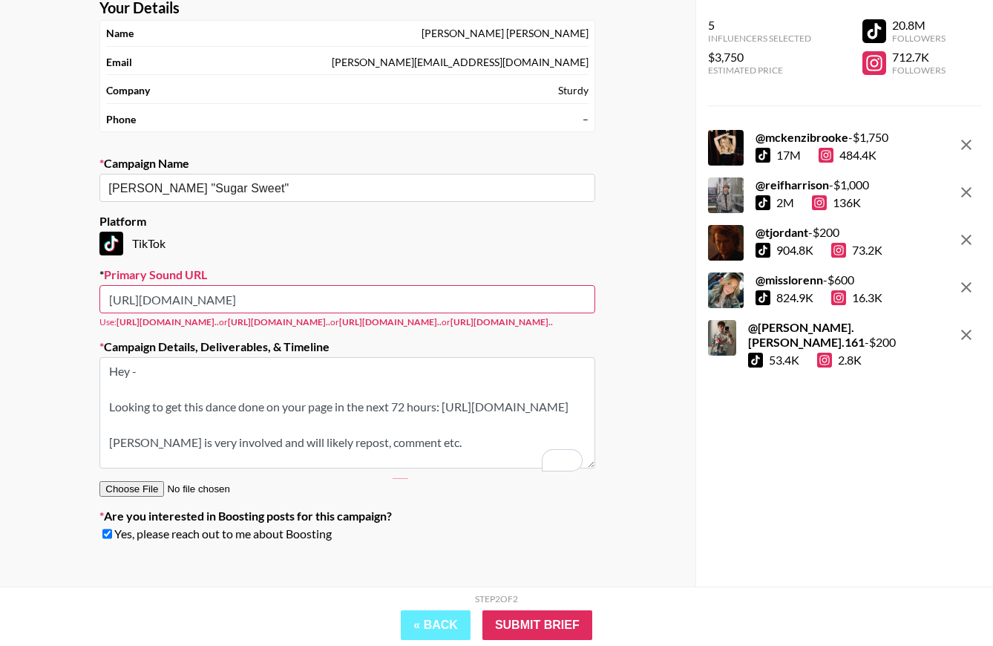
drag, startPoint x: 504, startPoint y: 298, endPoint x: -51, endPoint y: 295, distance: 555.1
click at [0, 295] on html "Your Details Name [PERSON_NAME] Email [PERSON_NAME][EMAIL_ADDRESS][DOMAIN_NAME]…" at bounding box center [496, 287] width 993 height 744
paste input "music/Sugar-Sweet-feat-[PERSON_NAME]-[PERSON_NAME]-7528260919874455553"
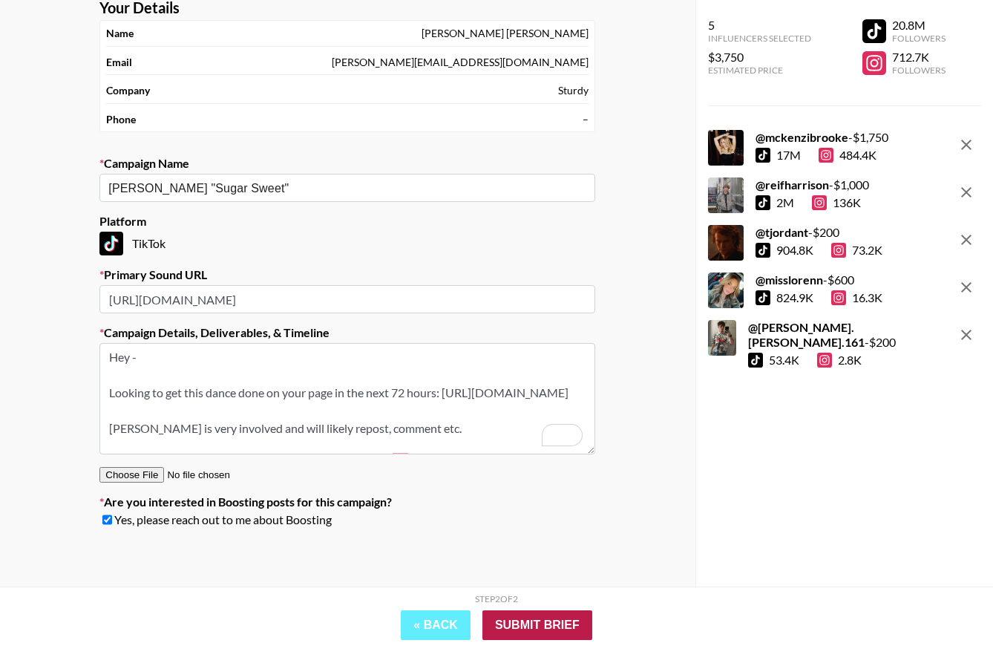
type input "[URL][DOMAIN_NAME]"
click at [525, 622] on input "Submit Brief" at bounding box center [537, 625] width 110 height 30
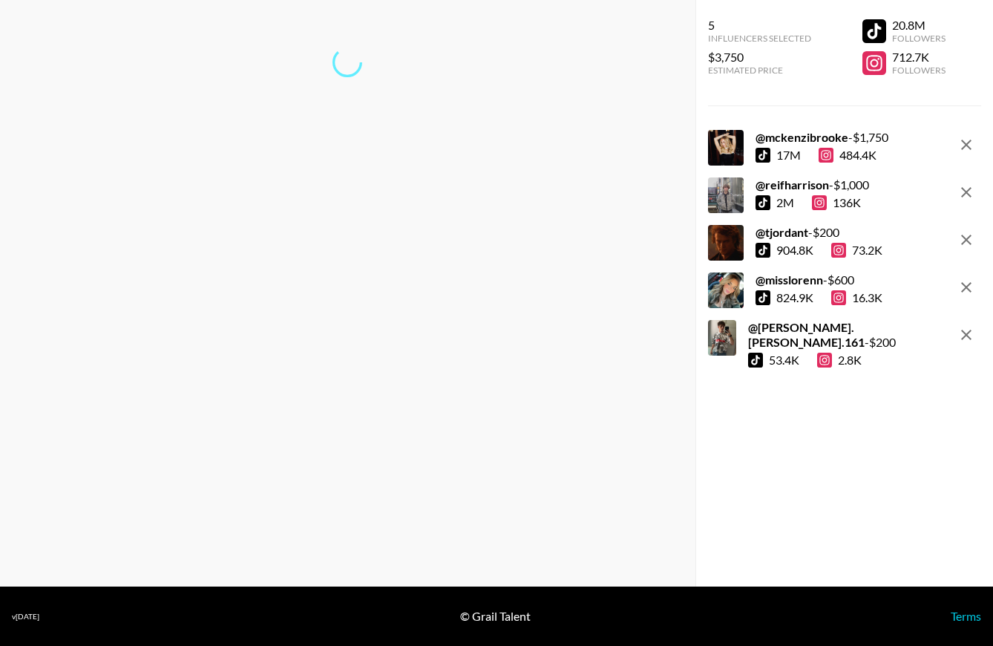
scroll to position [59, 0]
